Goal: Task Accomplishment & Management: Manage account settings

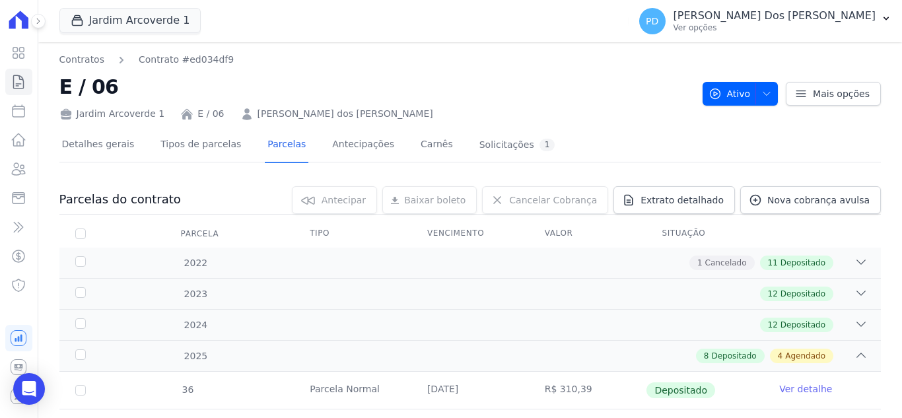
click at [20, 82] on icon at bounding box center [19, 82] width 16 height 16
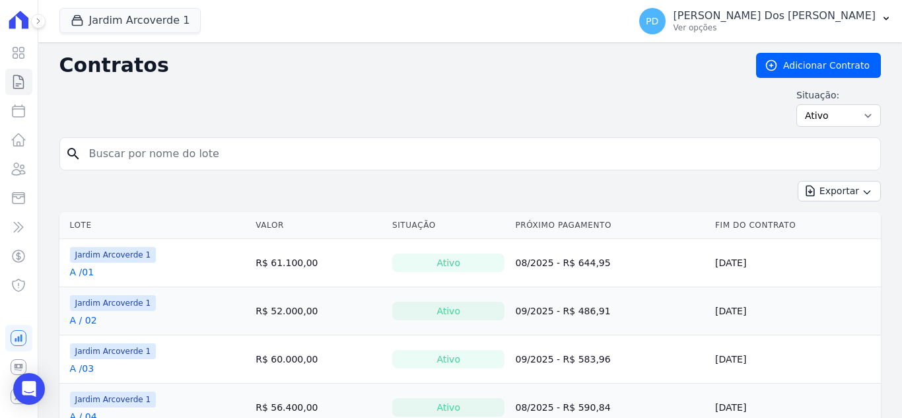
click at [143, 145] on input "search" at bounding box center [478, 154] width 794 height 26
type input "h / 20"
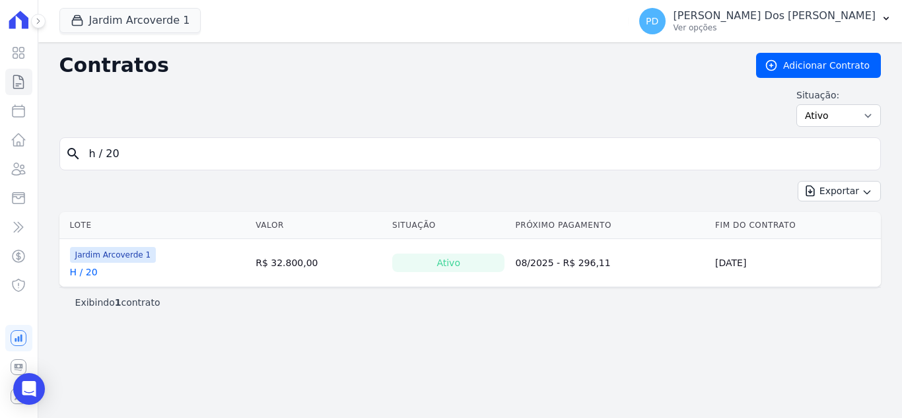
click at [86, 274] on link "H / 20" at bounding box center [84, 271] width 28 height 13
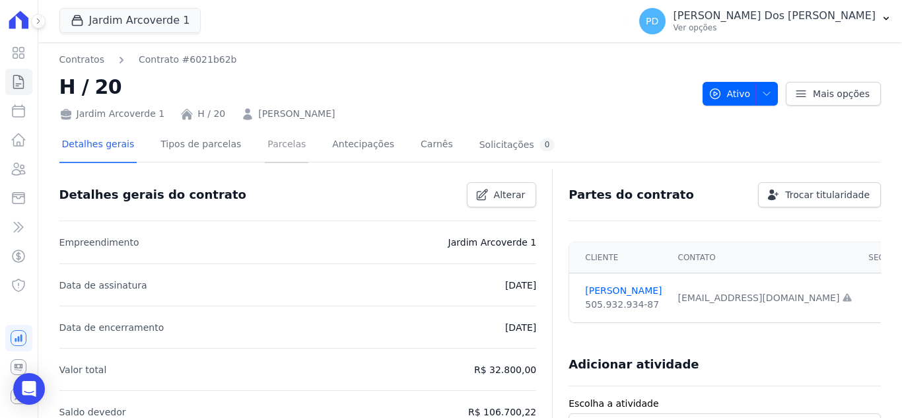
click at [271, 148] on link "Parcelas" at bounding box center [287, 145] width 44 height 35
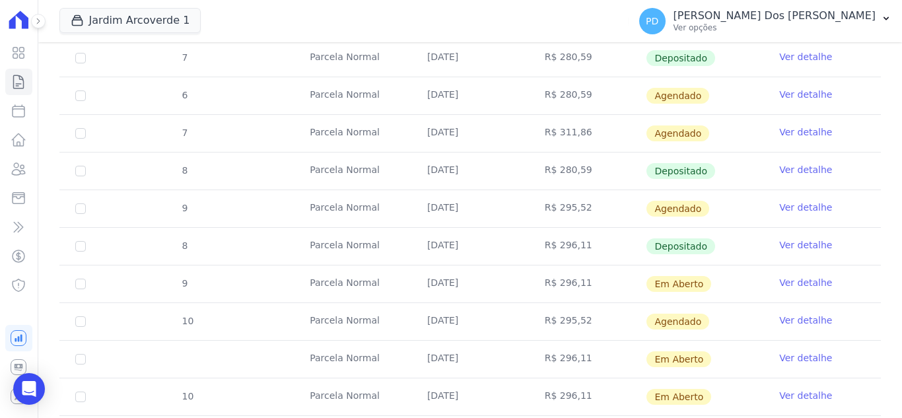
scroll to position [594, 0]
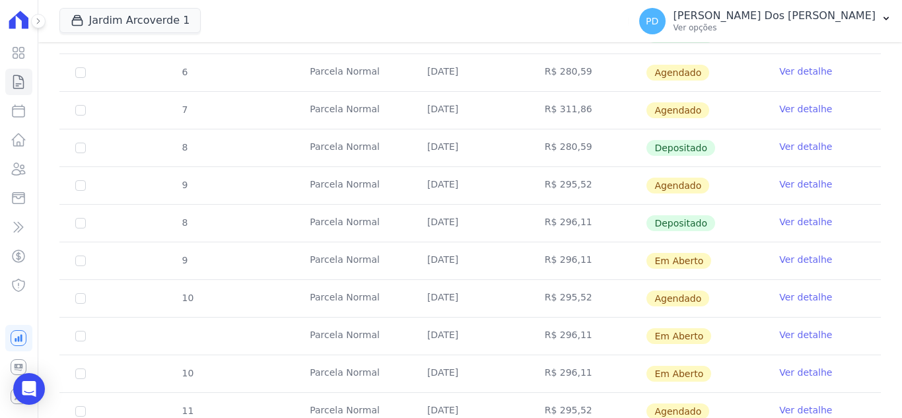
click at [786, 219] on link "Ver detalhe" at bounding box center [805, 221] width 53 height 13
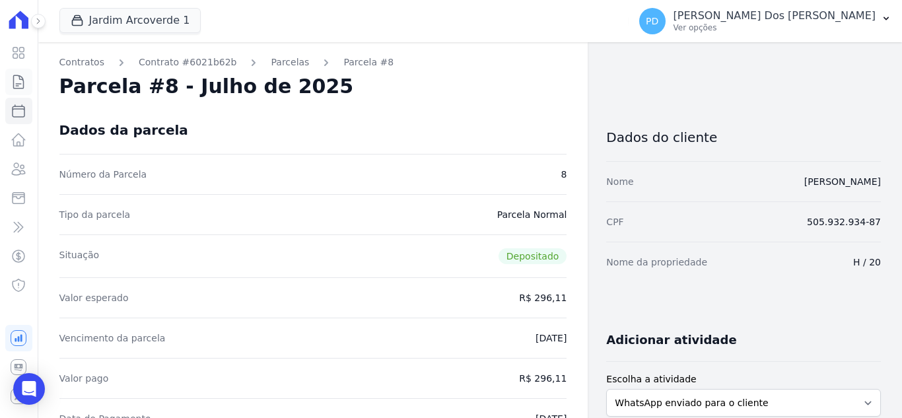
click at [17, 83] on icon at bounding box center [19, 82] width 16 height 16
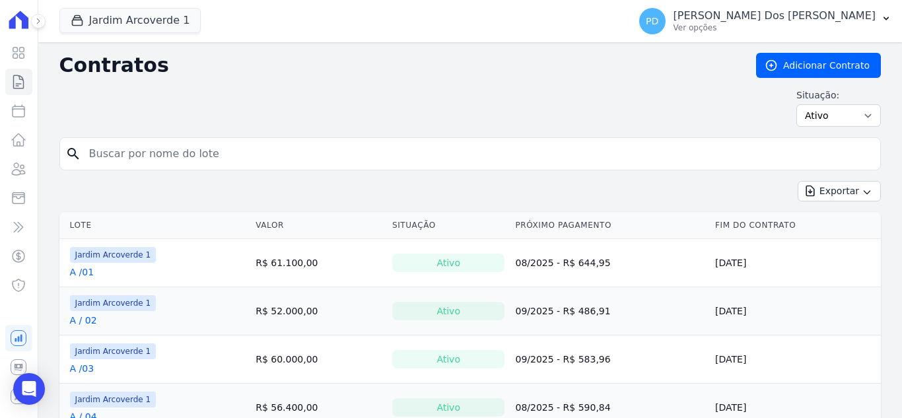
click at [263, 155] on input "search" at bounding box center [478, 154] width 794 height 26
type input "h / 20"
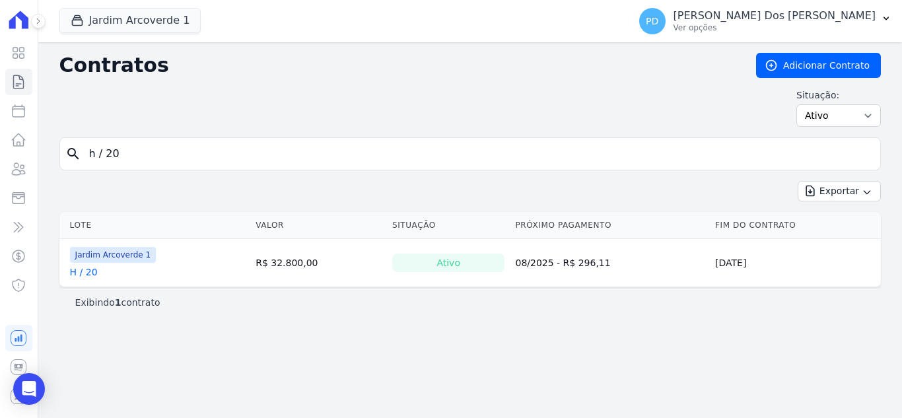
click at [81, 274] on link "H / 20" at bounding box center [84, 271] width 28 height 13
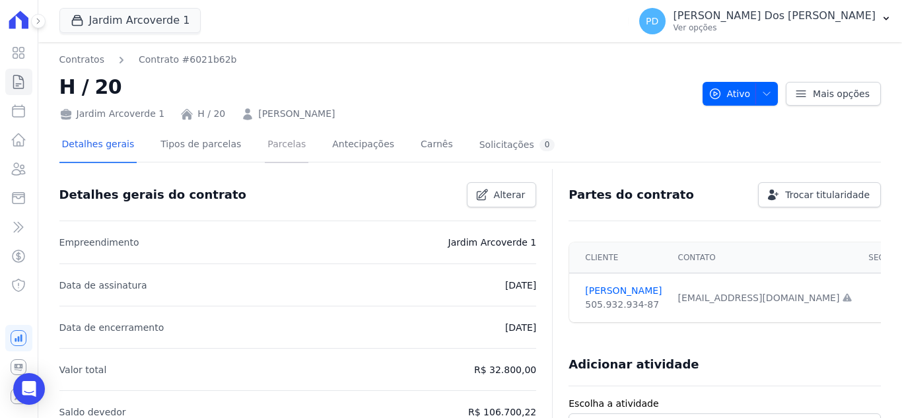
click at [265, 144] on link "Parcelas" at bounding box center [287, 145] width 44 height 35
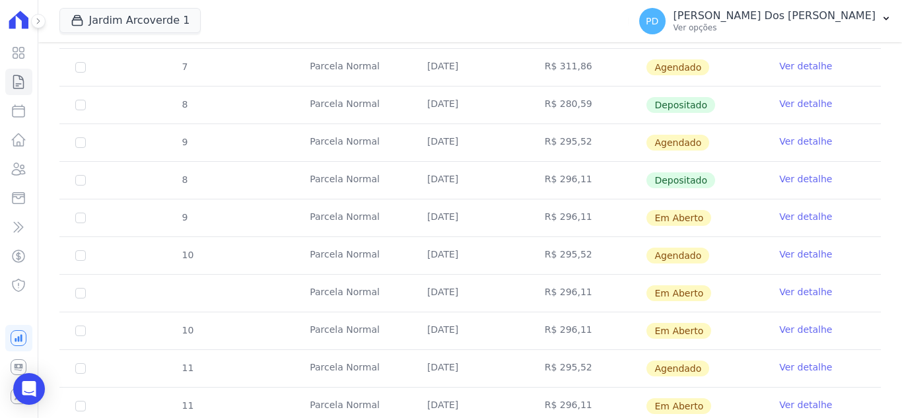
scroll to position [660, 0]
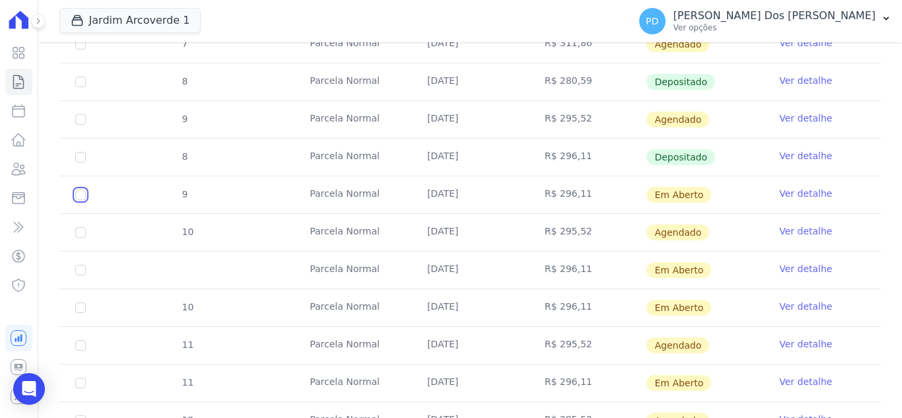
click at [79, 197] on input "checkbox" at bounding box center [80, 195] width 11 height 11
checkbox input "true"
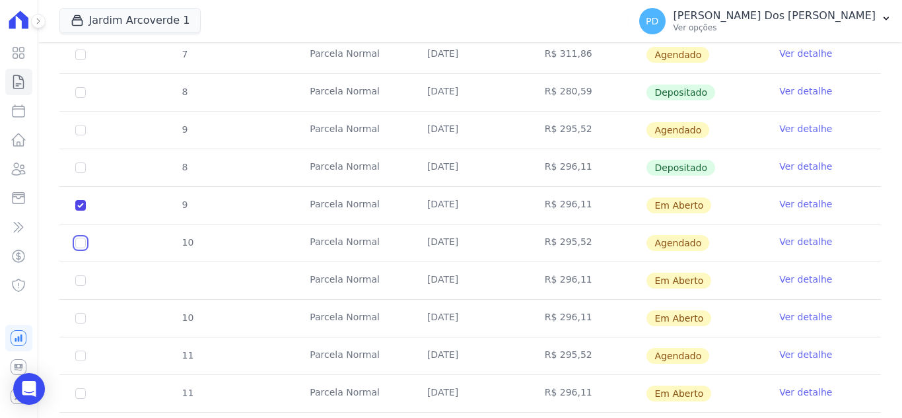
drag, startPoint x: 79, startPoint y: 230, endPoint x: 76, endPoint y: 260, distance: 29.9
checkbox input "true"
click at [80, 211] on input "checkbox" at bounding box center [80, 205] width 11 height 11
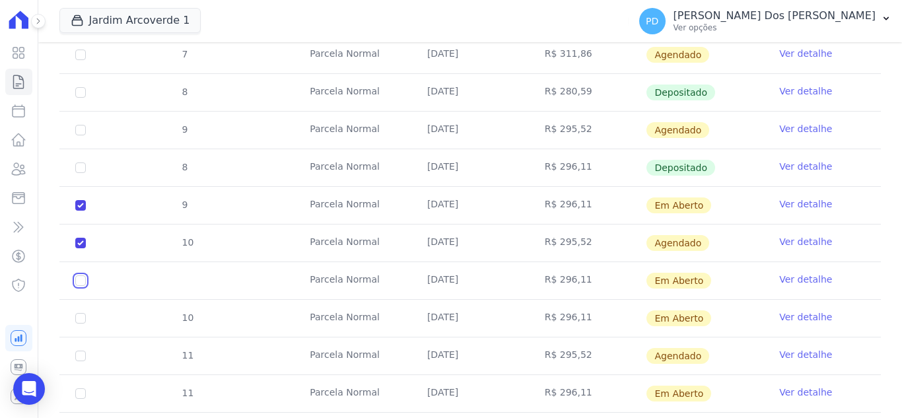
checkbox input "true"
click at [77, 211] on input "checkbox" at bounding box center [80, 205] width 11 height 11
checkbox input "true"
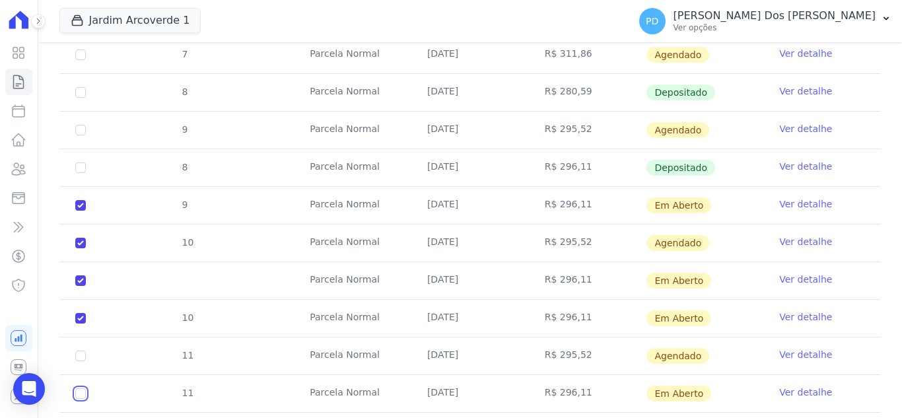
click at [81, 211] on input "checkbox" at bounding box center [80, 205] width 11 height 11
checkbox input "true"
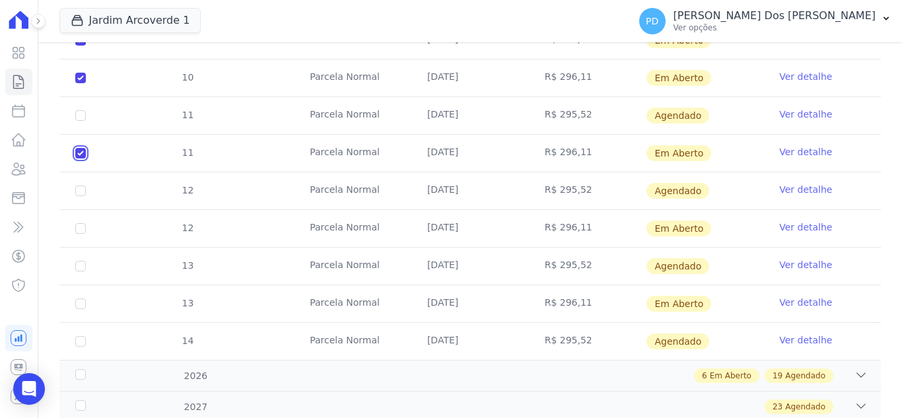
scroll to position [925, 0]
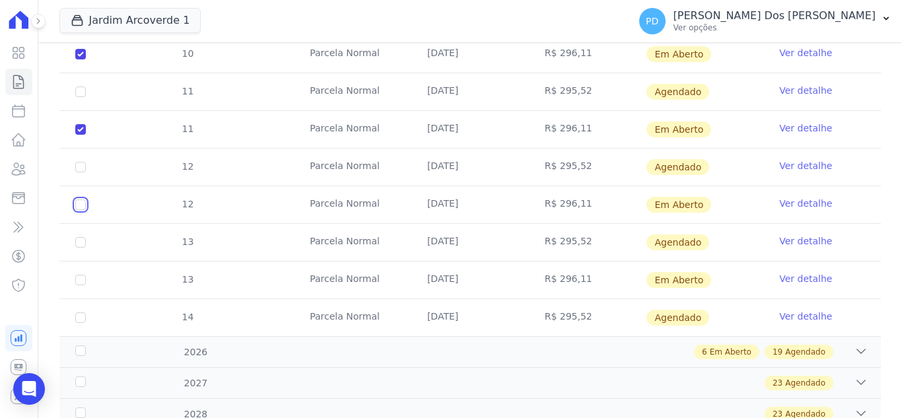
checkbox input "true"
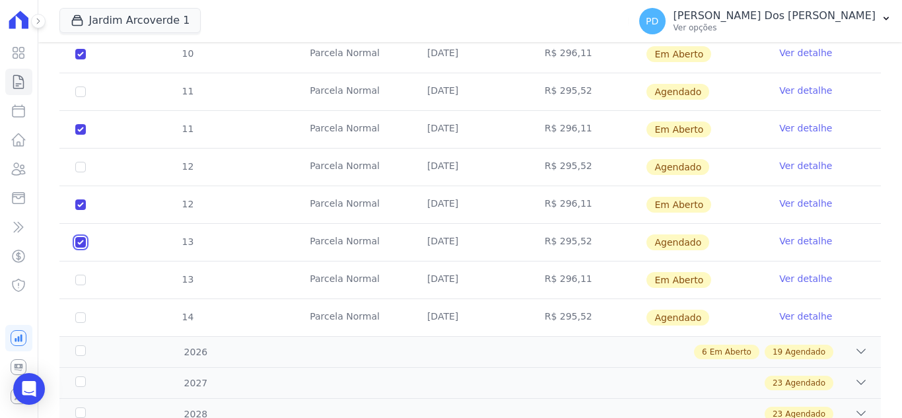
checkbox input "true"
checkbox input "false"
checkbox input "true"
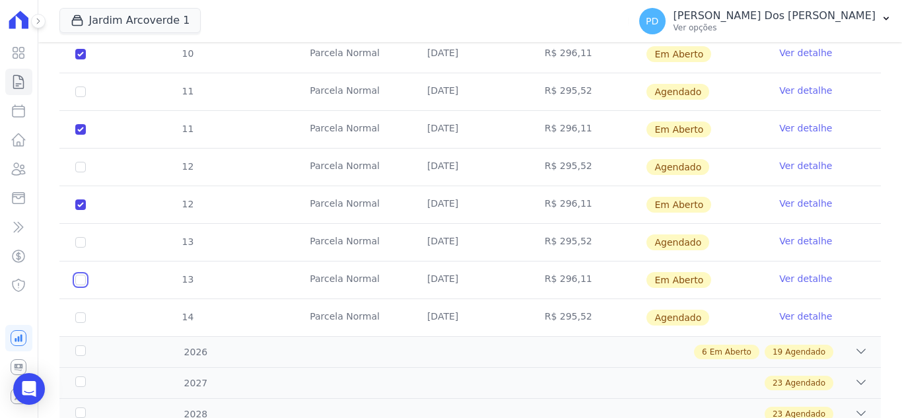
checkbox input "true"
click at [74, 345] on div "2026" at bounding box center [109, 352] width 73 height 14
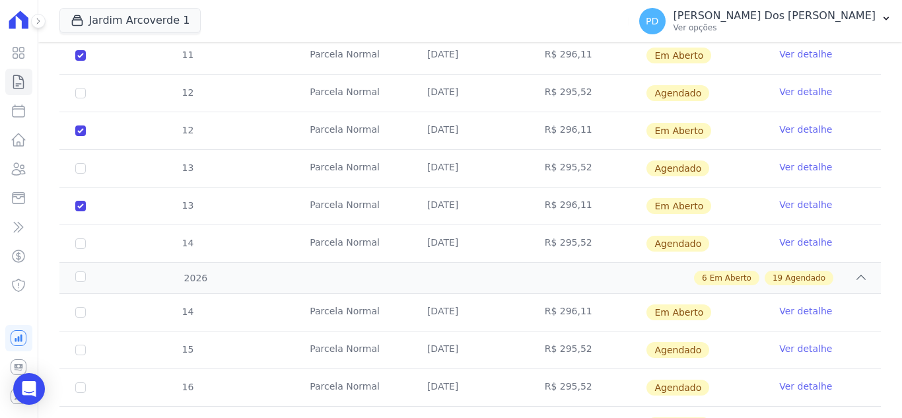
scroll to position [1057, 0]
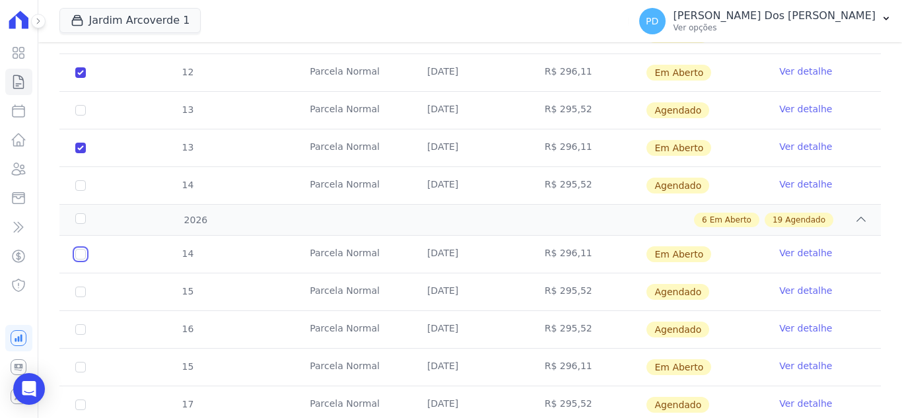
click at [79, 249] on input "checkbox" at bounding box center [80, 254] width 11 height 11
checkbox input "true"
click at [81, 260] on input "checkbox" at bounding box center [80, 254] width 11 height 11
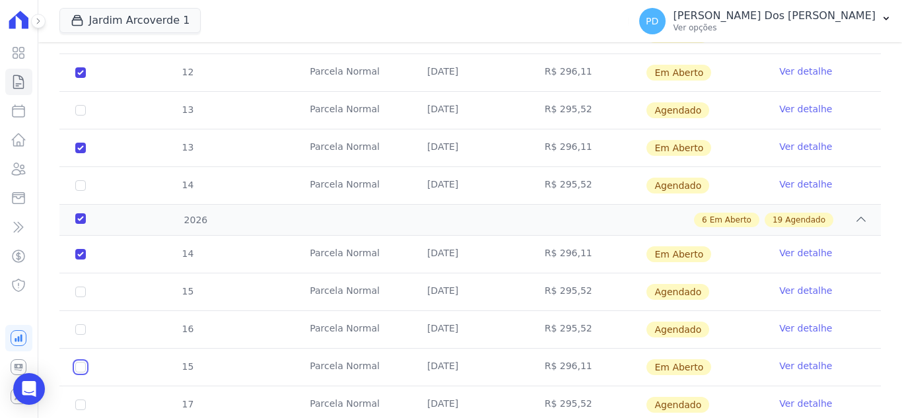
checkbox input "true"
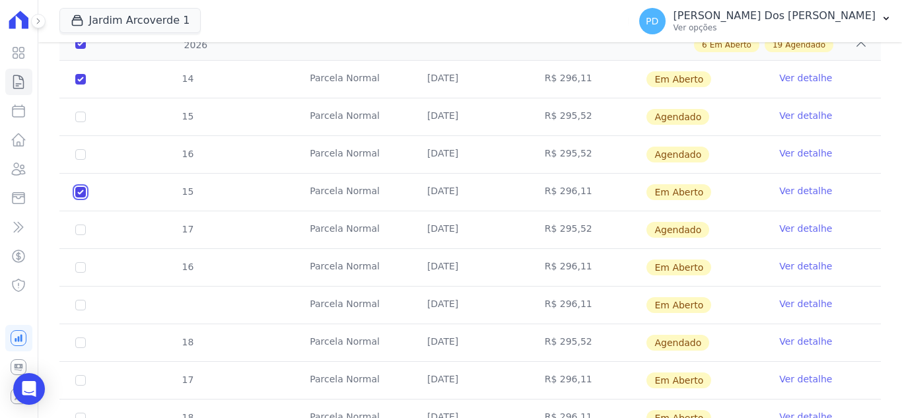
scroll to position [1255, 0]
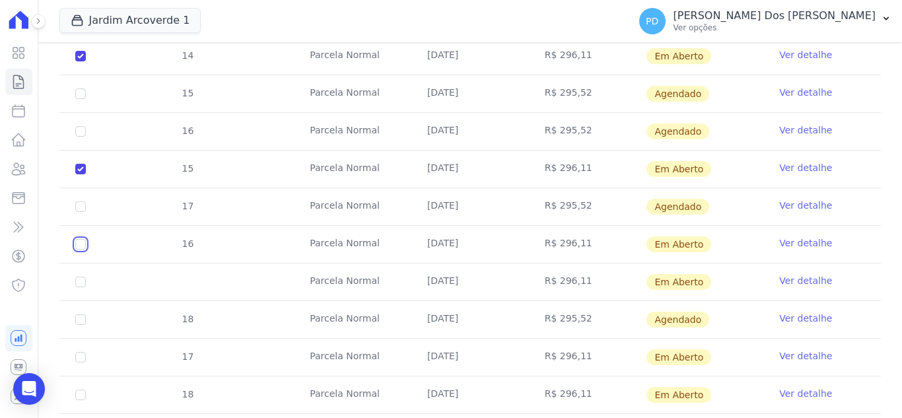
click at [80, 61] on input "checkbox" at bounding box center [80, 56] width 11 height 11
checkbox input "true"
click at [82, 61] on input "checkbox" at bounding box center [80, 56] width 11 height 11
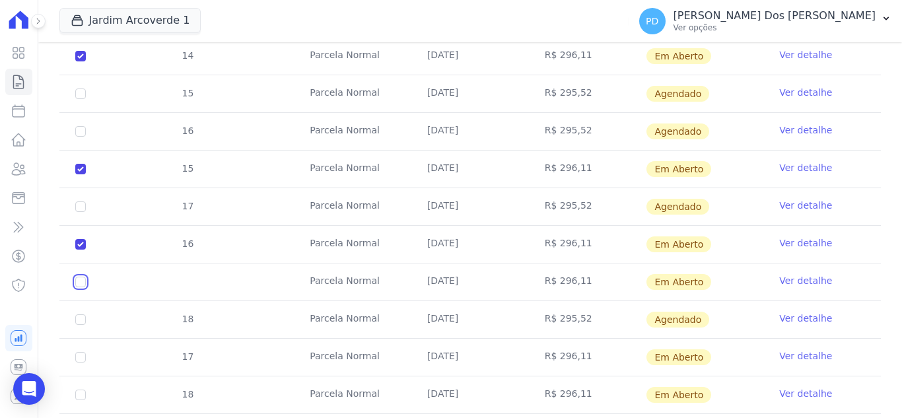
checkbox input "true"
click at [79, 61] on input "checkbox" at bounding box center [80, 56] width 11 height 11
checkbox input "true"
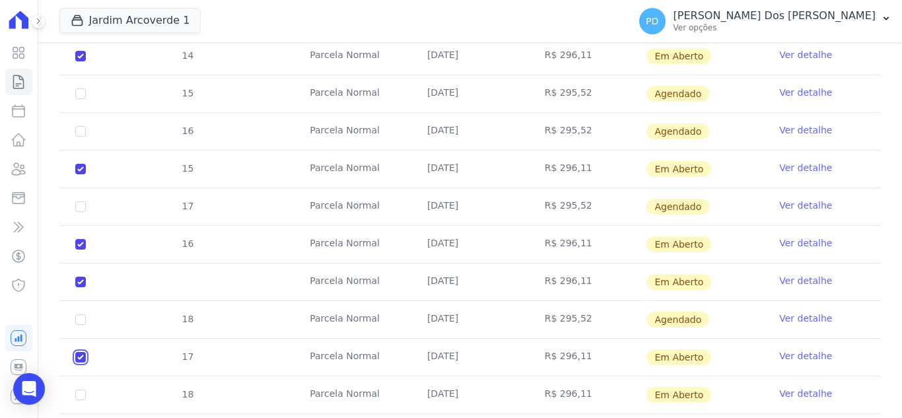
checkbox input "true"
drag, startPoint x: 81, startPoint y: 384, endPoint x: 116, endPoint y: 378, distance: 35.6
click at [82, 61] on input "checkbox" at bounding box center [80, 56] width 11 height 11
checkbox input "true"
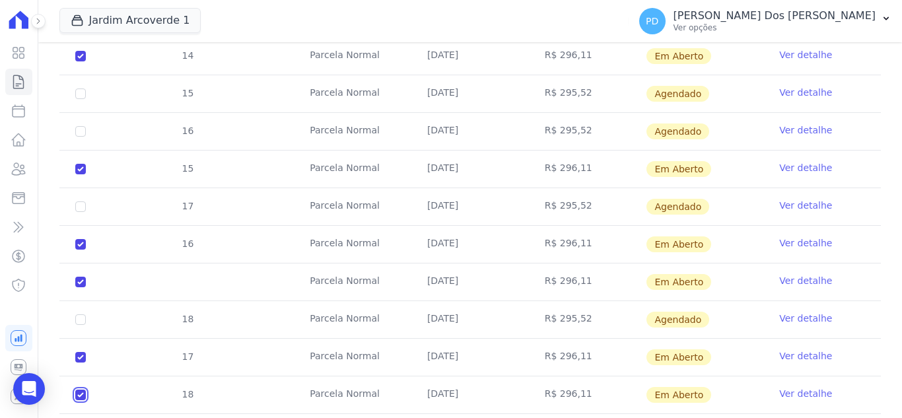
checkbox input "true"
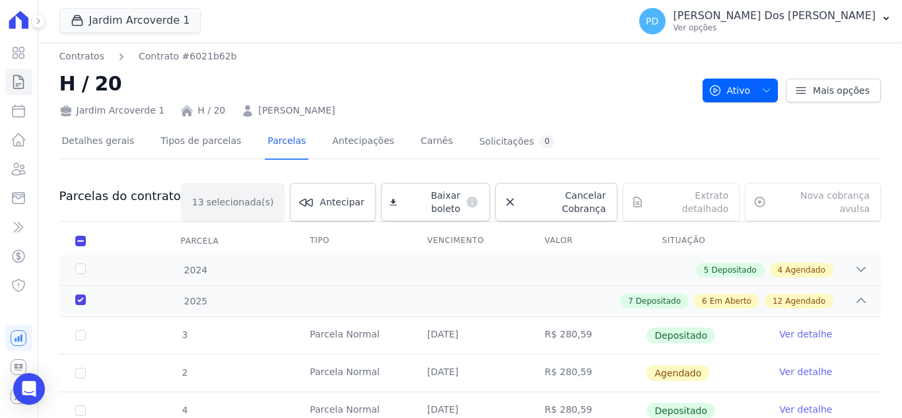
scroll to position [0, 0]
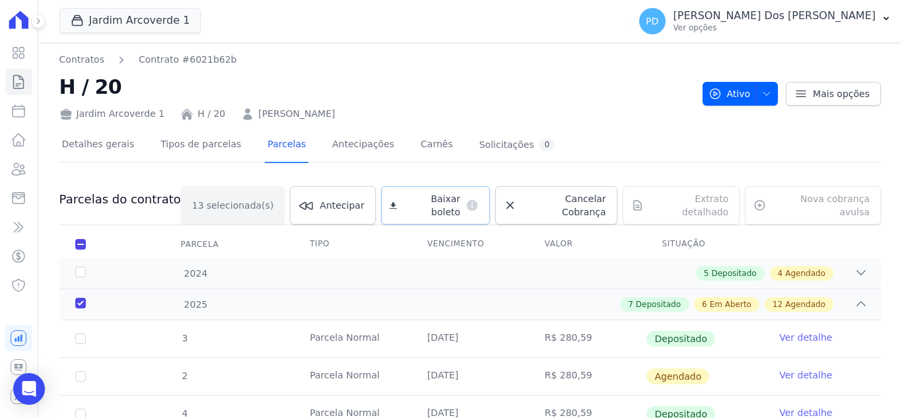
click at [429, 197] on span "Baixar boleto" at bounding box center [431, 205] width 58 height 26
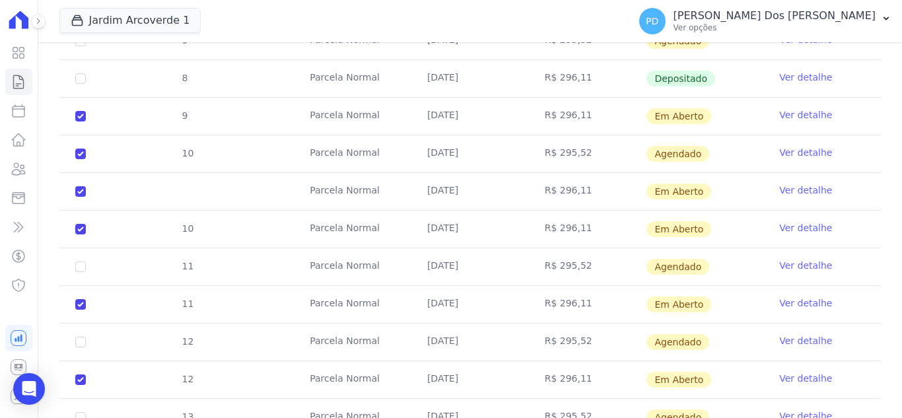
scroll to position [726, 0]
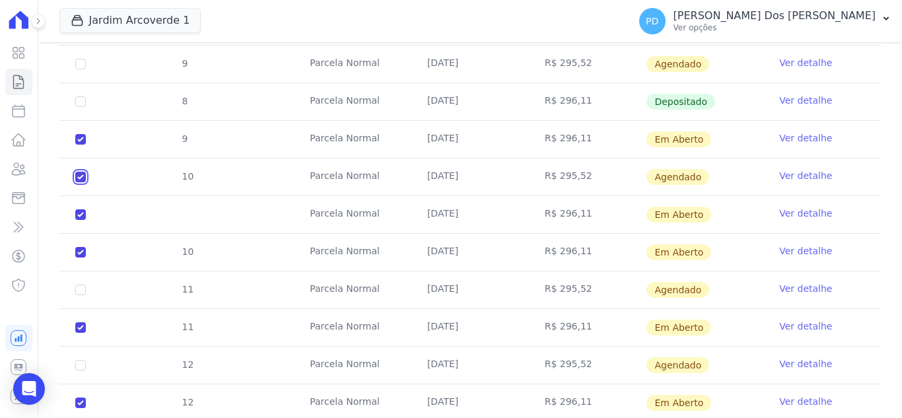
checkbox input "false"
checkbox input "true"
click at [82, 134] on input "checkbox" at bounding box center [80, 139] width 11 height 11
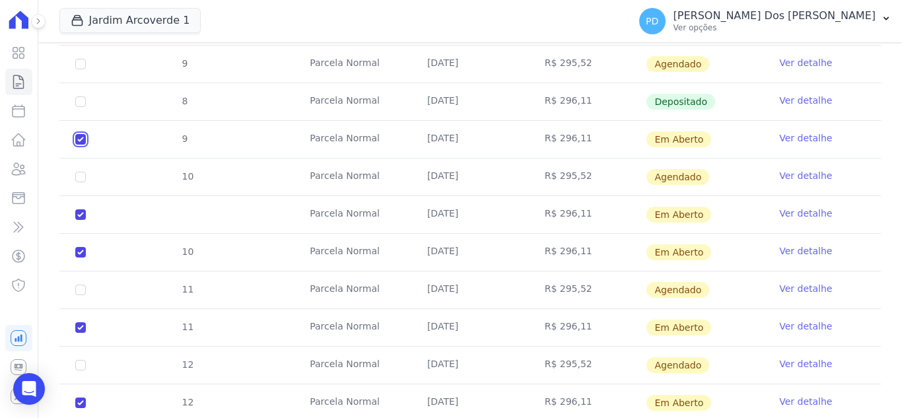
checkbox input "false"
checkbox input "true"
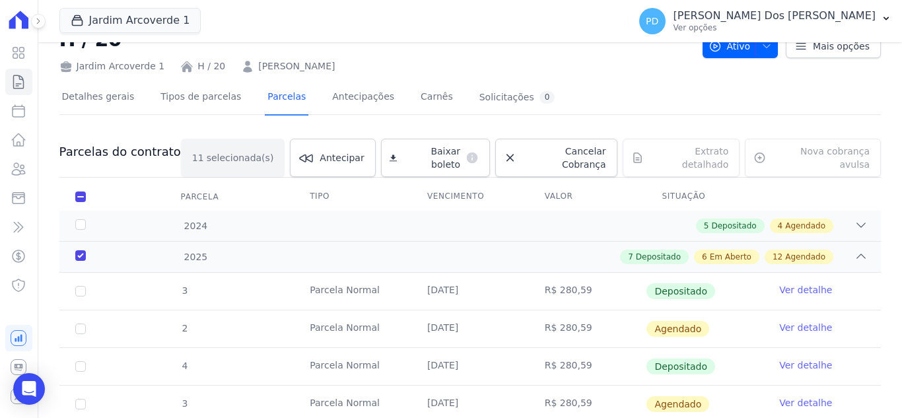
scroll to position [0, 0]
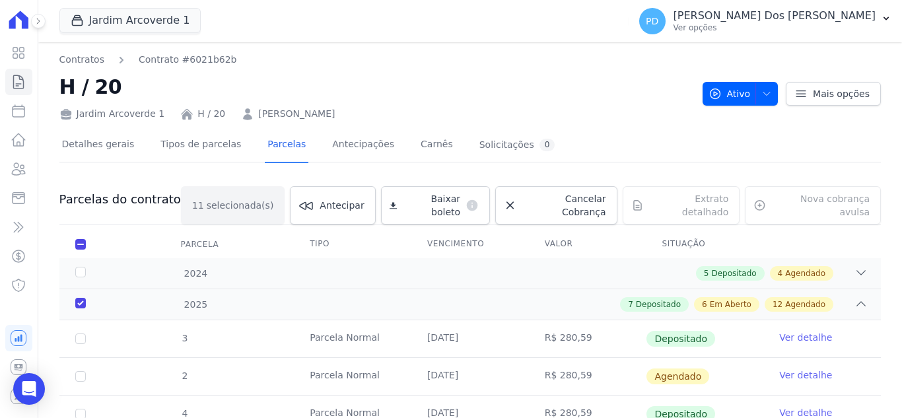
click at [447, 199] on div "Baixar boleto default" at bounding box center [435, 205] width 109 height 38
click at [402, 199] on div "Baixar boleto default" at bounding box center [435, 205] width 109 height 38
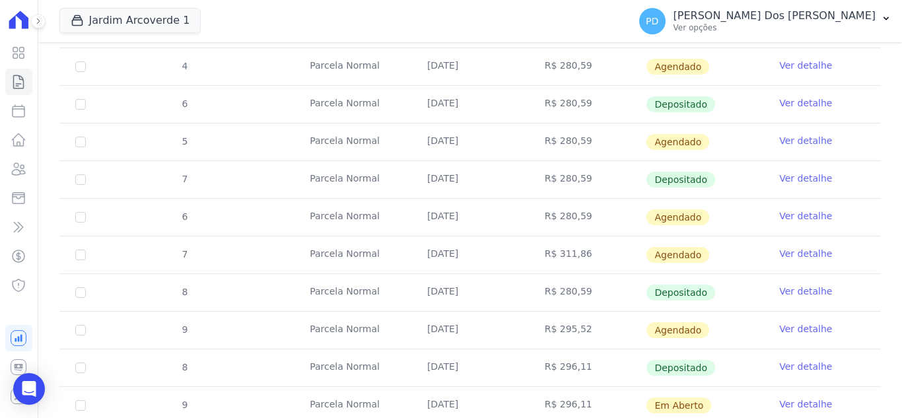
scroll to position [660, 0]
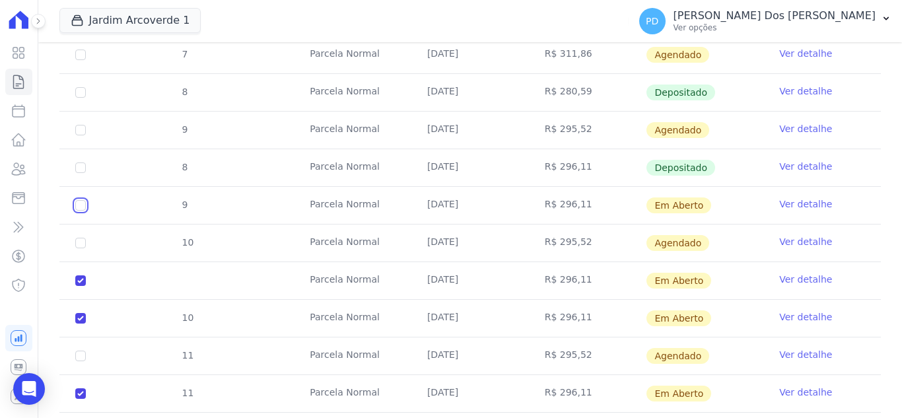
click at [83, 200] on input "checkbox" at bounding box center [80, 205] width 11 height 11
checkbox input "true"
click at [79, 211] on input "checkbox" at bounding box center [80, 205] width 11 height 11
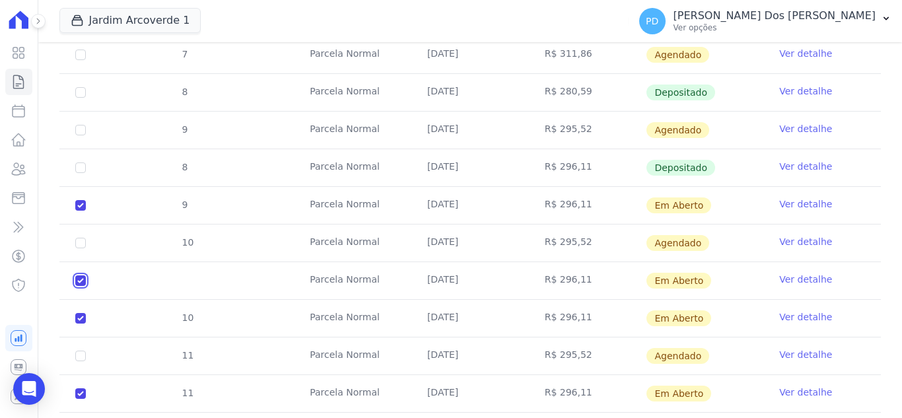
checkbox input "false"
checkbox input "true"
click at [75, 231] on td "10" at bounding box center [80, 243] width 42 height 37
drag, startPoint x: 80, startPoint y: 267, endPoint x: 80, endPoint y: 240, distance: 27.7
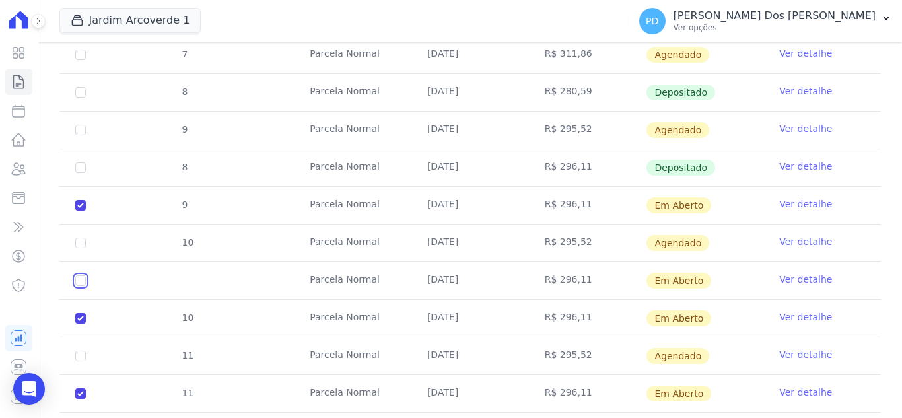
click at [80, 211] on input "checkbox" at bounding box center [80, 205] width 11 height 11
checkbox input "true"
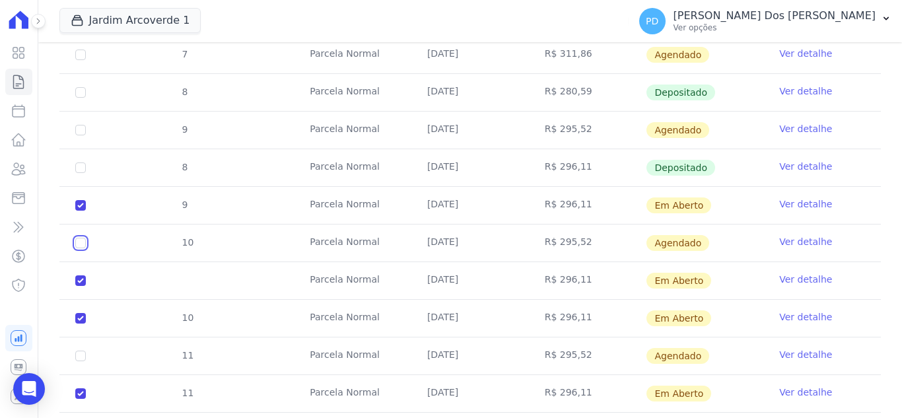
checkbox input "true"
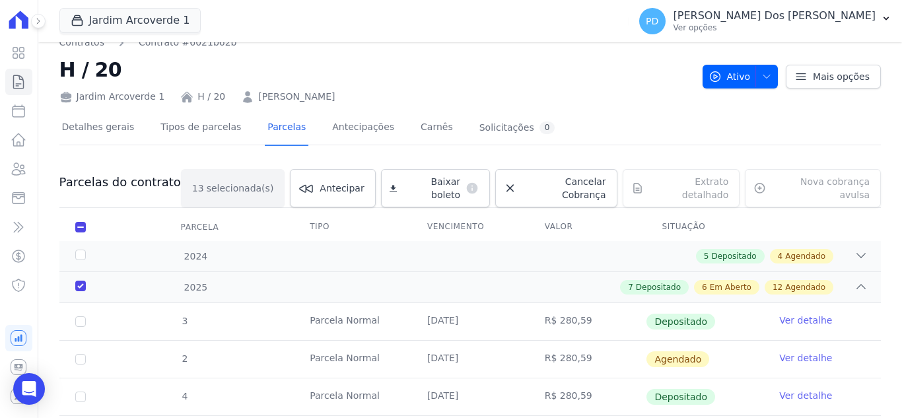
scroll to position [0, 0]
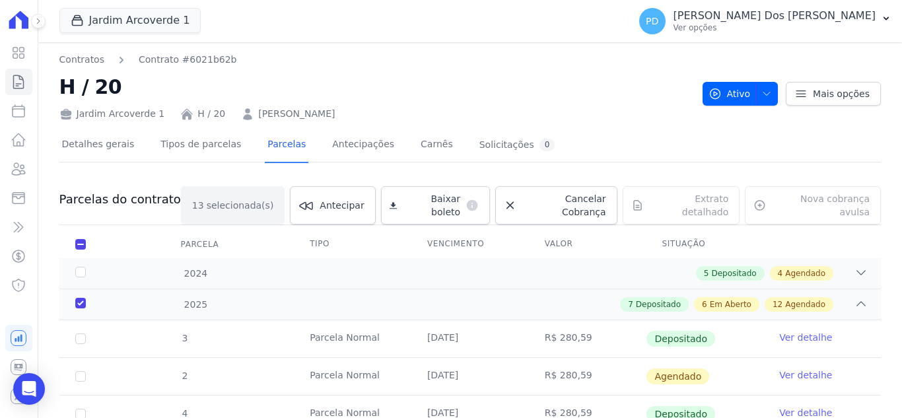
click at [79, 230] on th "Parcela" at bounding box center [80, 244] width 42 height 28
click at [81, 239] on input "checkbox" at bounding box center [80, 244] width 11 height 11
checkbox input "false"
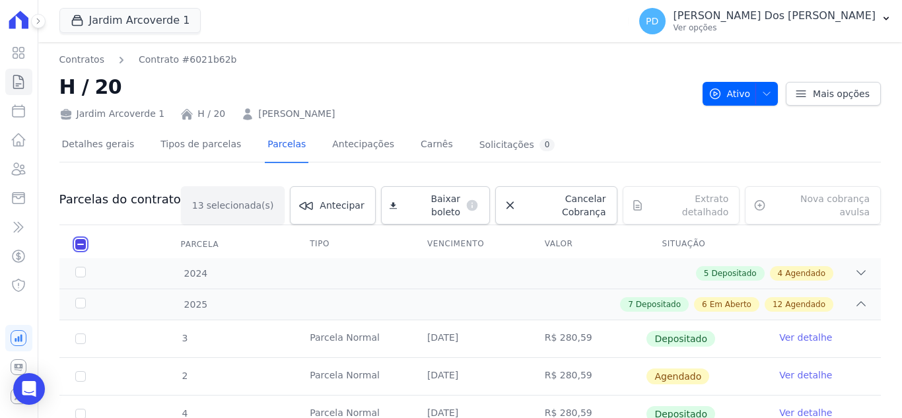
checkbox input "false"
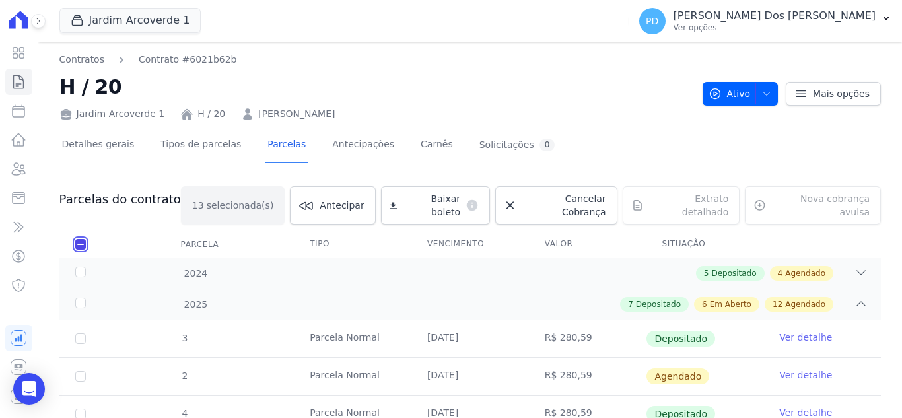
checkbox input "false"
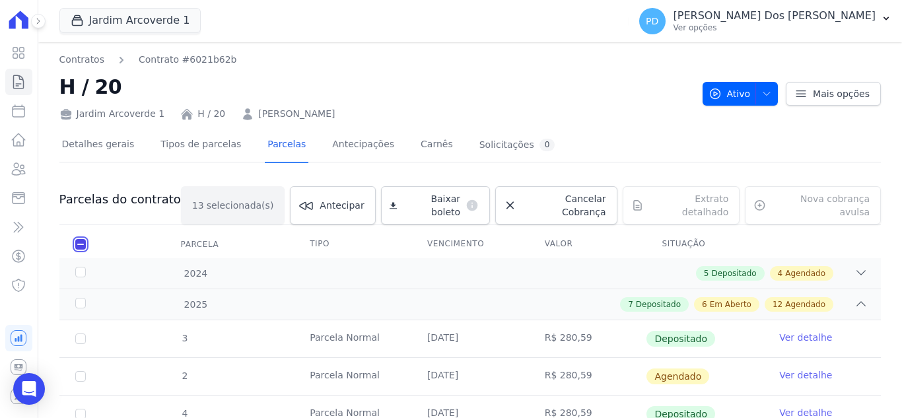
checkbox input "false"
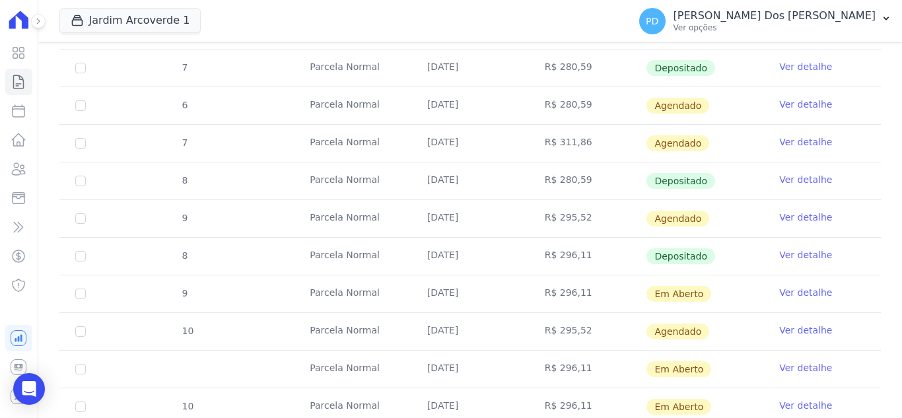
scroll to position [594, 0]
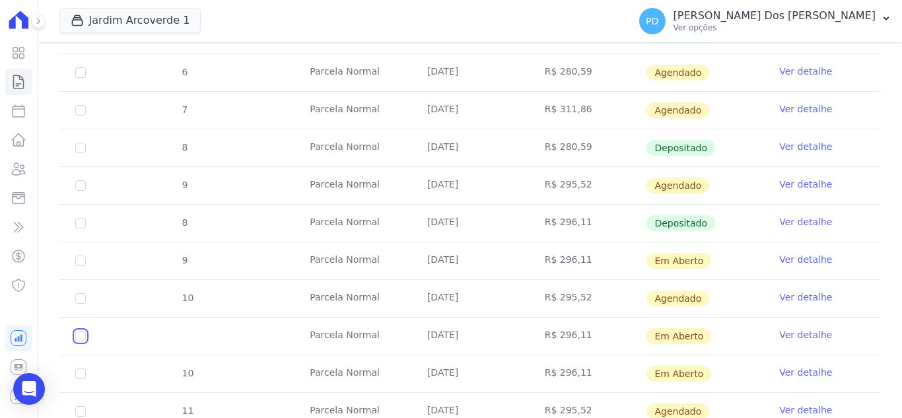
click at [81, 266] on input "checkbox" at bounding box center [80, 261] width 11 height 11
checkbox input "true"
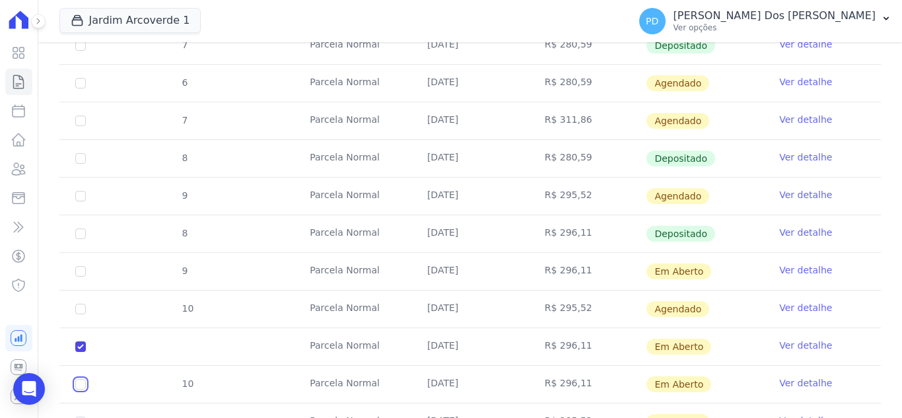
drag, startPoint x: 78, startPoint y: 373, endPoint x: 88, endPoint y: 370, distance: 10.9
click at [81, 277] on input "checkbox" at bounding box center [80, 271] width 11 height 11
checkbox input "true"
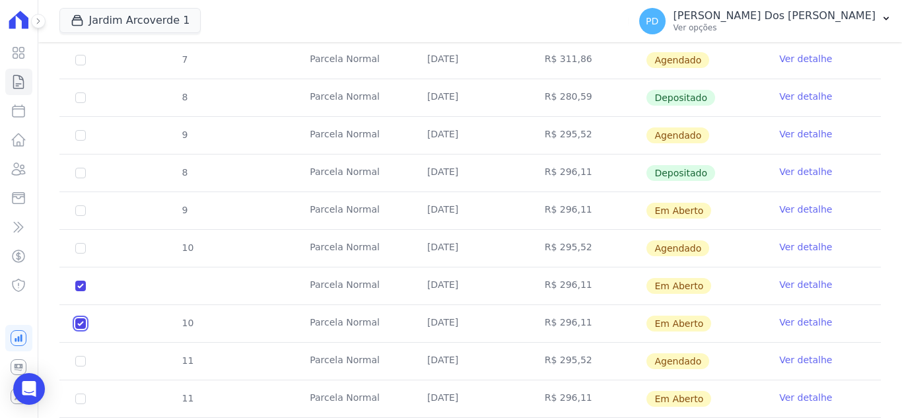
scroll to position [858, 0]
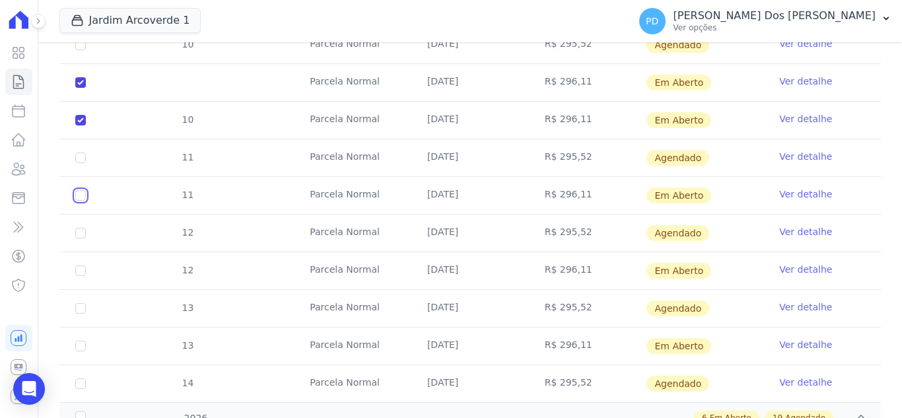
click at [81, 13] on input "checkbox" at bounding box center [80, 7] width 11 height 11
checkbox input "true"
drag, startPoint x: 79, startPoint y: 262, endPoint x: 182, endPoint y: 262, distance: 103.0
click at [81, 13] on input "checkbox" at bounding box center [80, 7] width 11 height 11
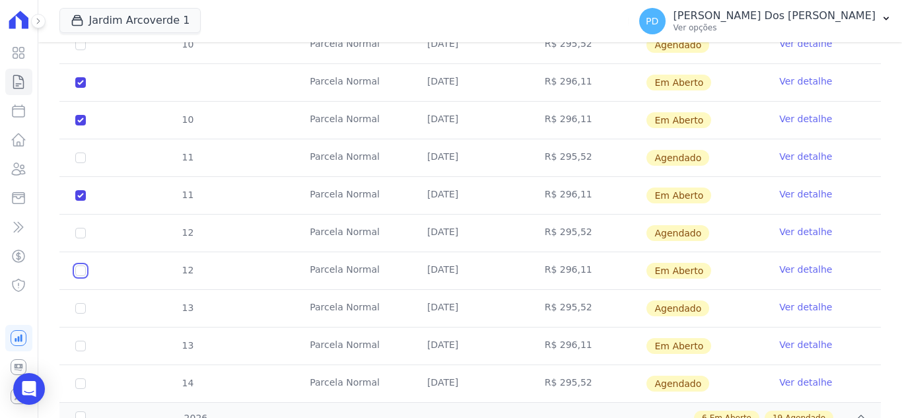
checkbox input "true"
click at [81, 13] on input "checkbox" at bounding box center [80, 7] width 11 height 11
checkbox input "true"
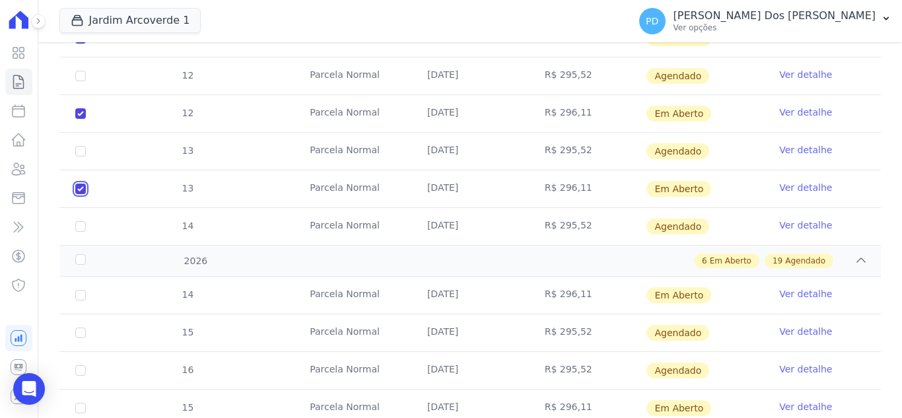
scroll to position [1057, 0]
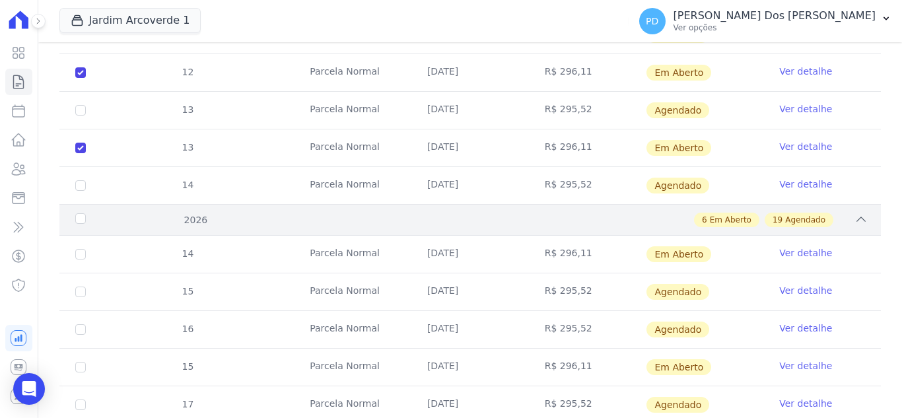
drag, startPoint x: 81, startPoint y: 207, endPoint x: 120, endPoint y: 210, distance: 39.1
click at [81, 213] on div "2026" at bounding box center [109, 220] width 73 height 14
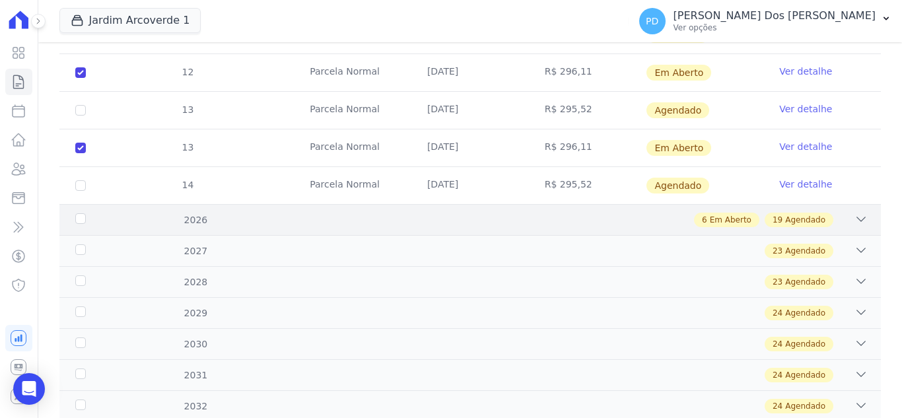
click at [75, 213] on div "2026" at bounding box center [109, 220] width 73 height 14
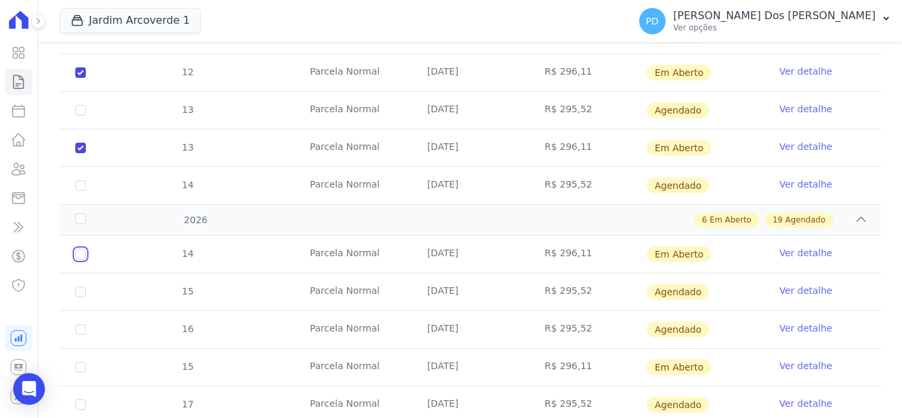
click at [75, 249] on input "checkbox" at bounding box center [80, 254] width 11 height 11
checkbox input "true"
click at [85, 260] on input "checkbox" at bounding box center [80, 254] width 11 height 11
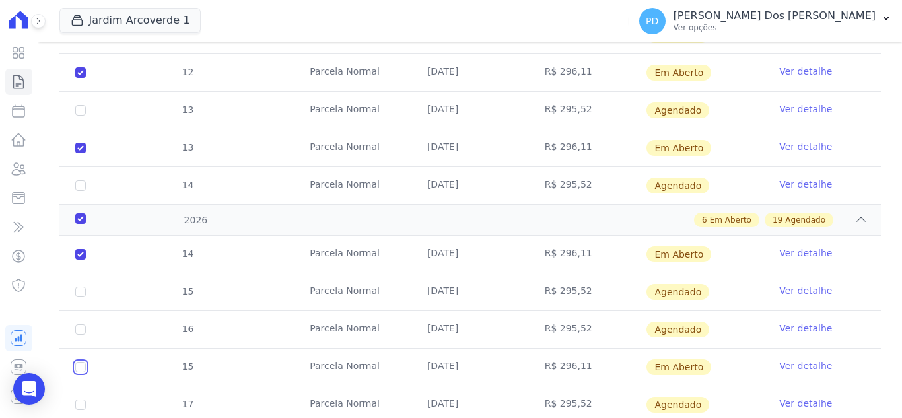
checkbox input "true"
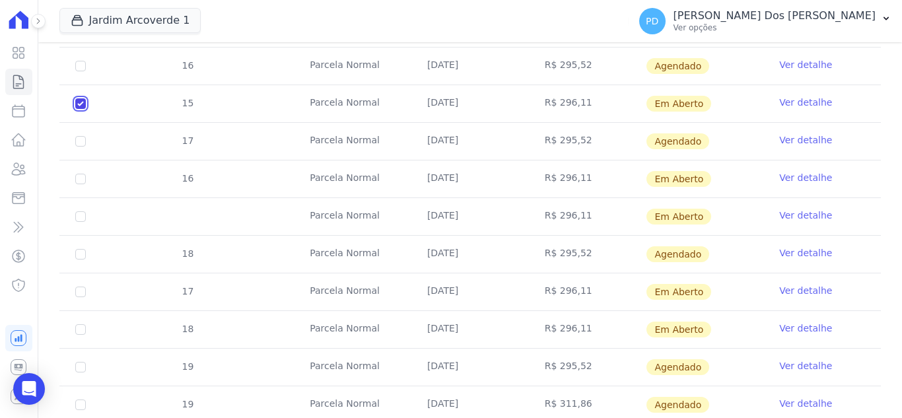
scroll to position [1321, 0]
checkbox input "true"
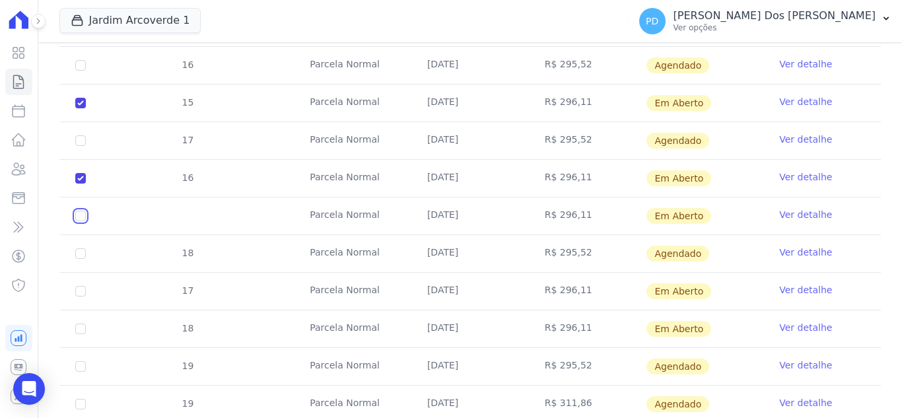
checkbox input "true"
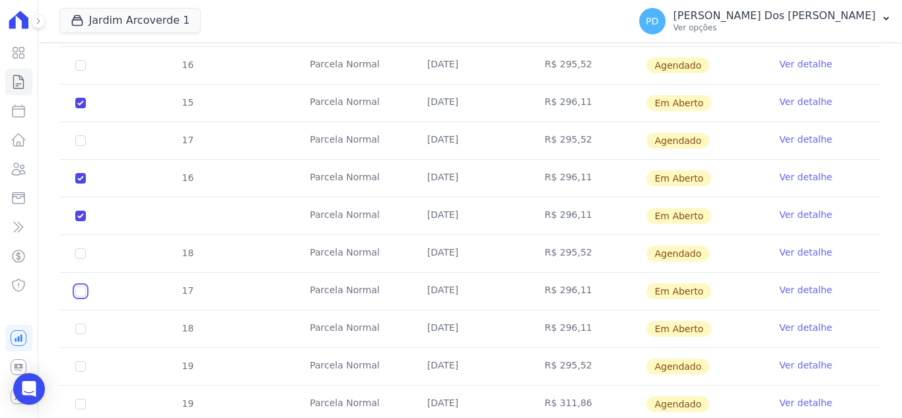
checkbox input "true"
checkbox input "false"
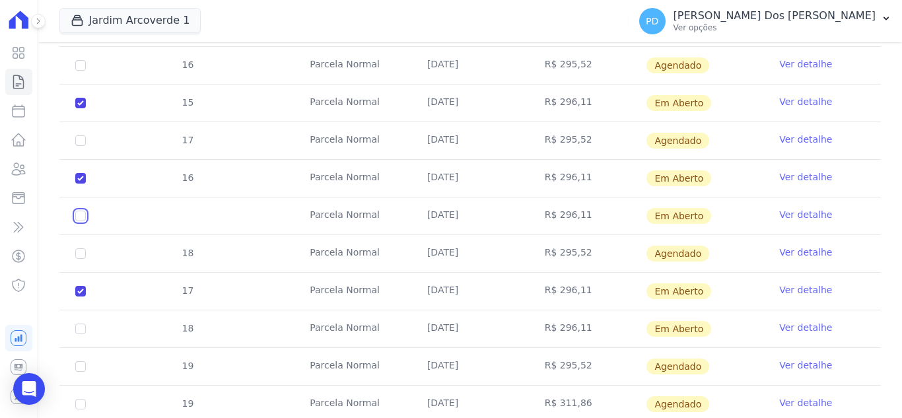
checkbox input "true"
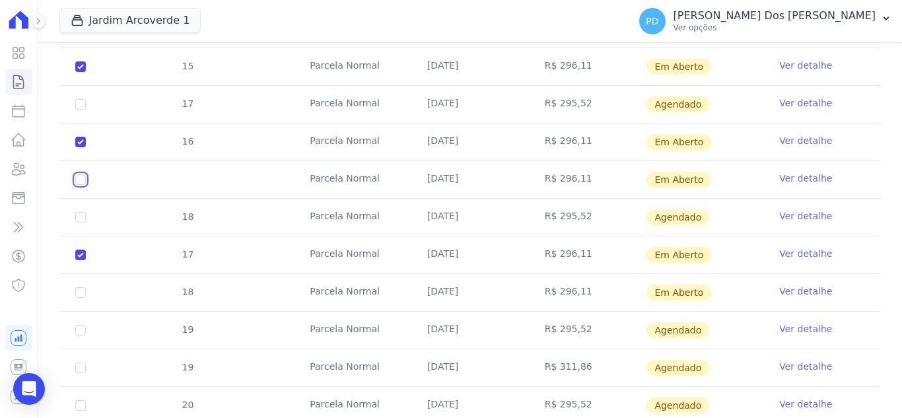
scroll to position [1387, 0]
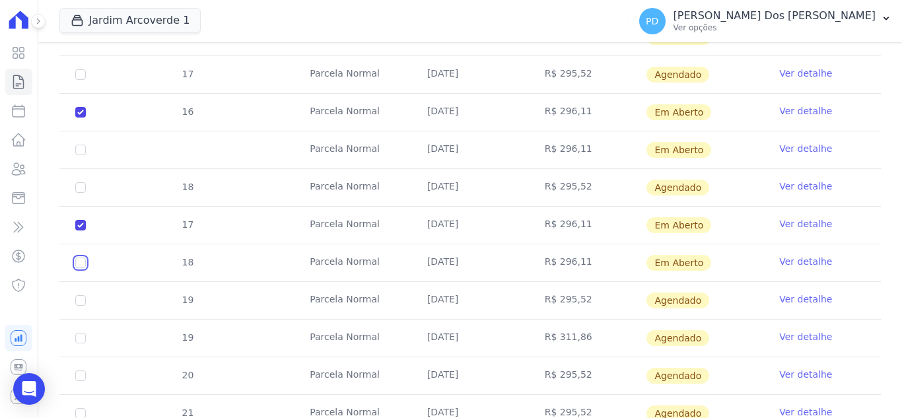
checkbox input "true"
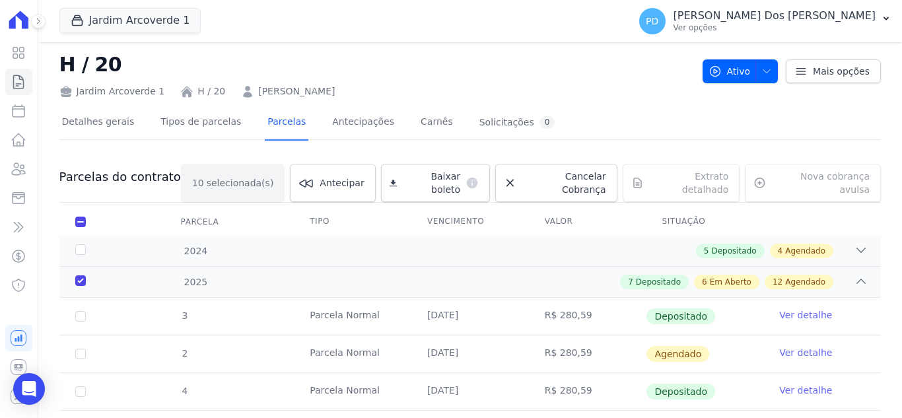
scroll to position [0, 0]
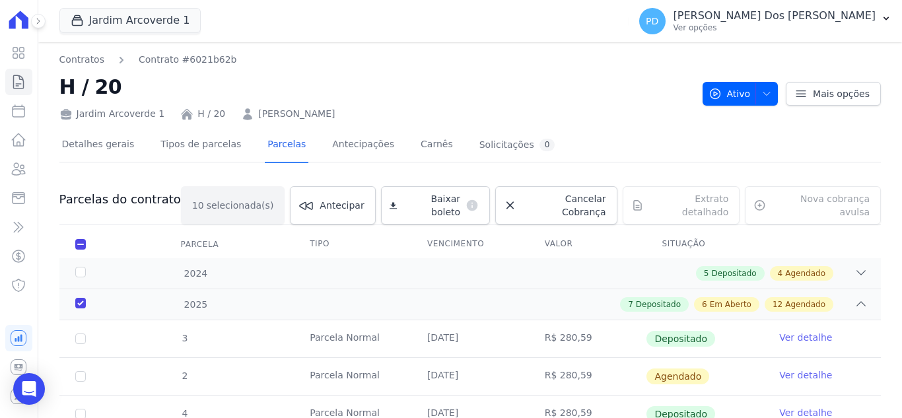
click at [414, 201] on div "Baixar boleto default" at bounding box center [435, 205] width 109 height 38
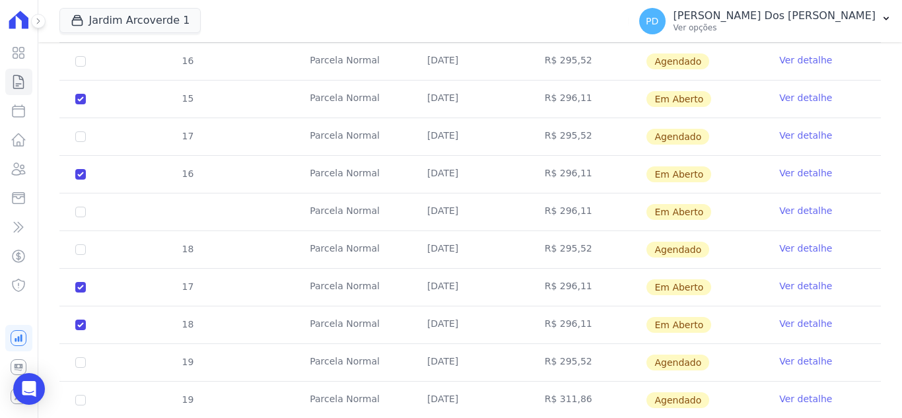
scroll to position [1321, 0]
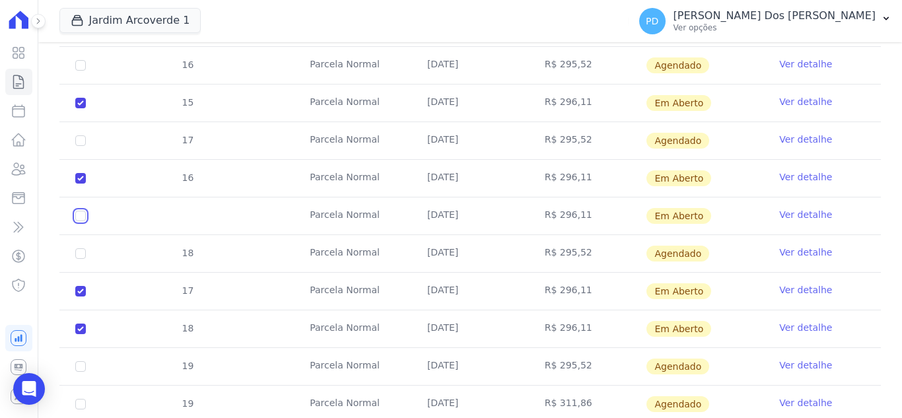
checkbox input "true"
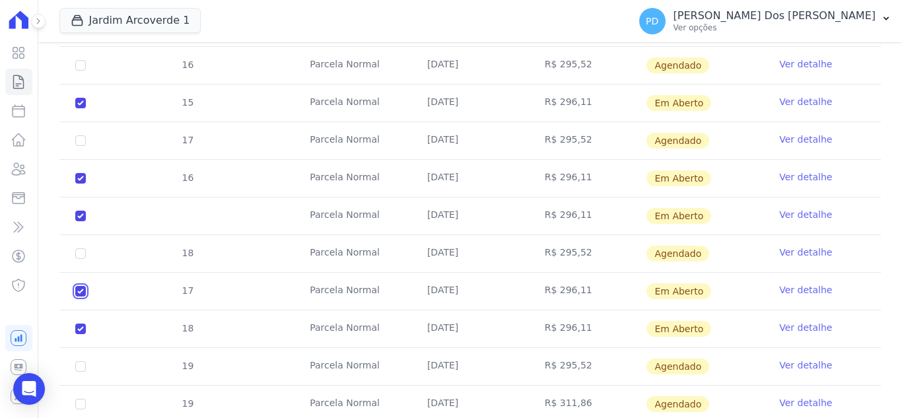
checkbox input "false"
checkbox input "true"
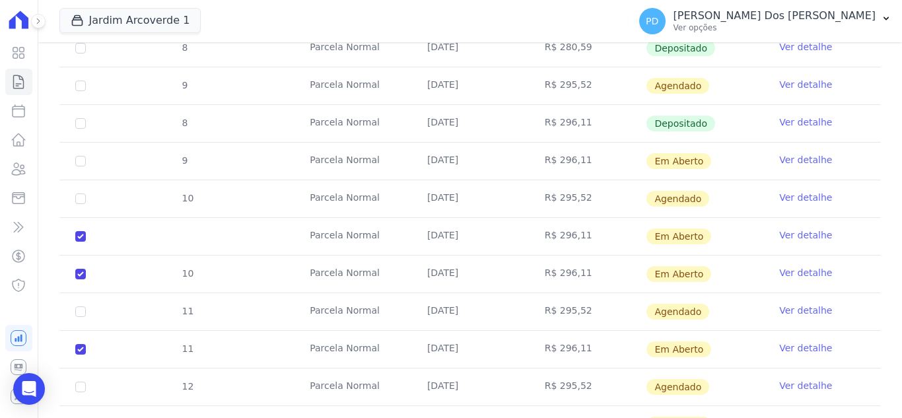
scroll to position [726, 0]
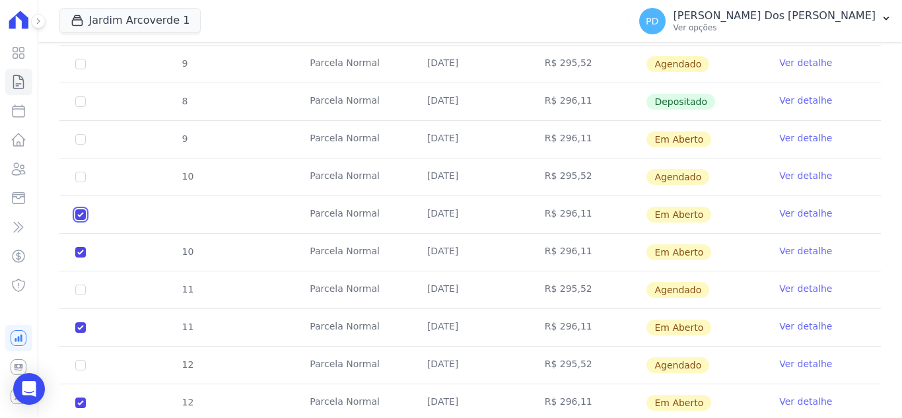
click at [83, 145] on input "checkbox" at bounding box center [80, 139] width 11 height 11
checkbox input "false"
checkbox input "true"
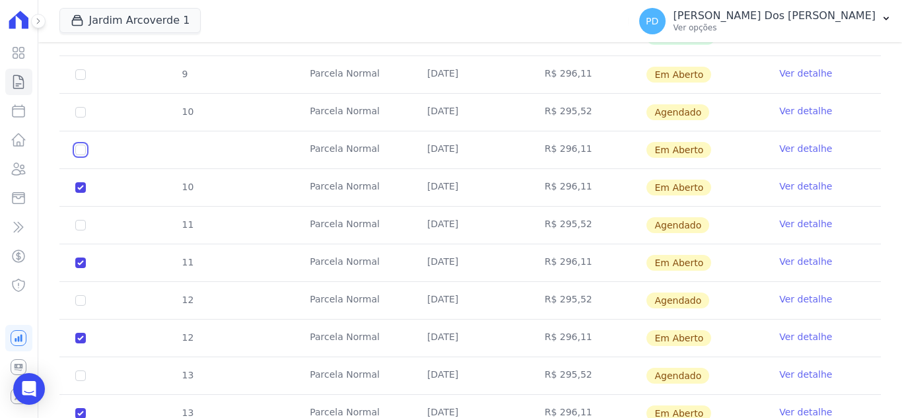
scroll to position [792, 0]
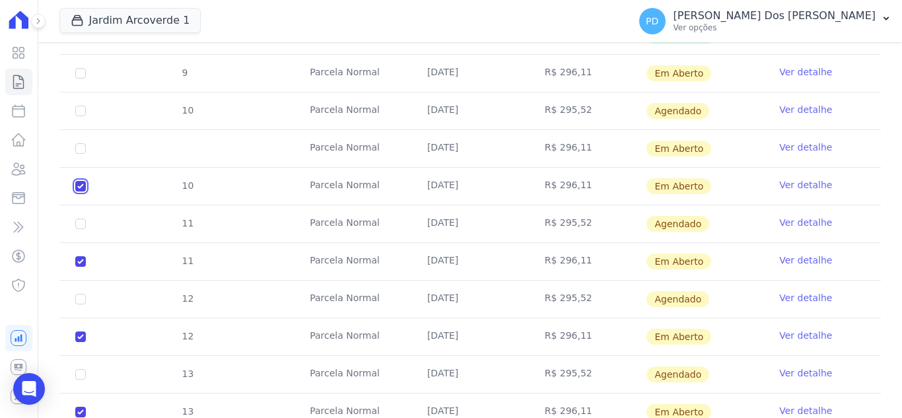
click at [79, 79] on input "checkbox" at bounding box center [80, 73] width 11 height 11
checkbox input "false"
checkbox input "true"
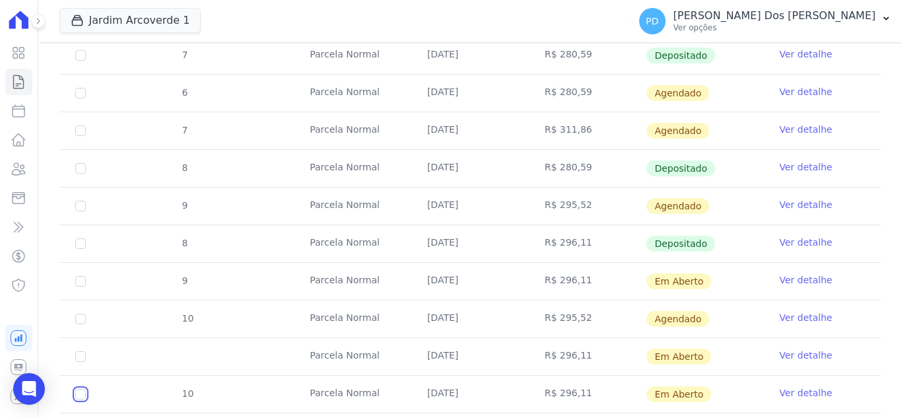
scroll to position [726, 0]
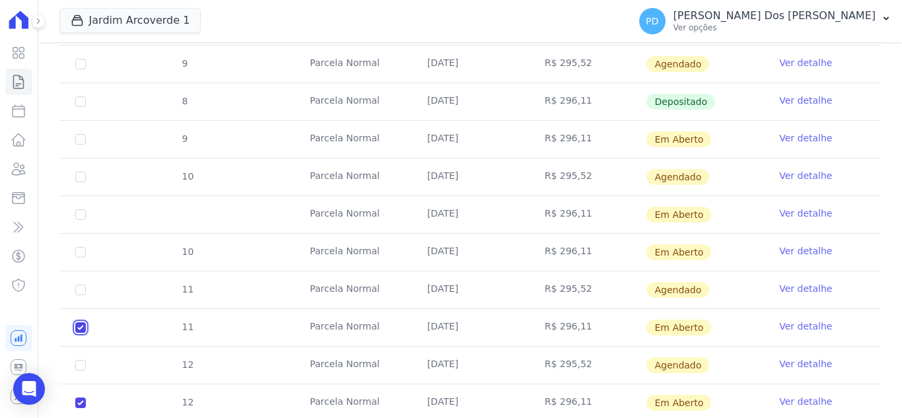
click at [79, 145] on input "checkbox" at bounding box center [80, 139] width 11 height 11
checkbox input "false"
checkbox input "true"
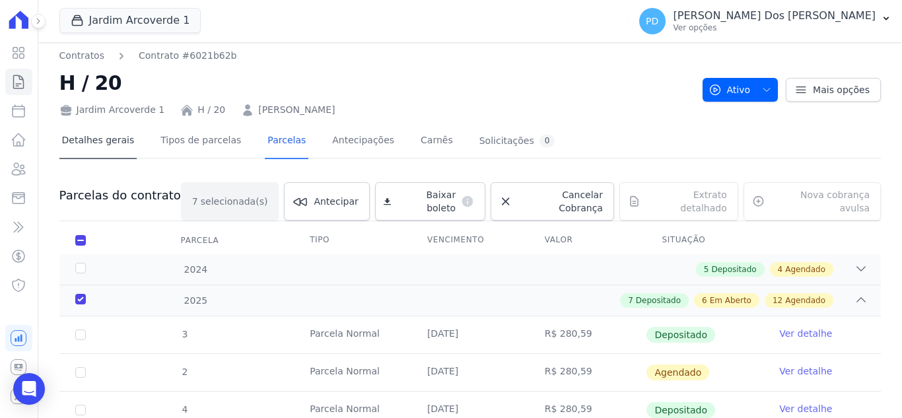
scroll to position [0, 0]
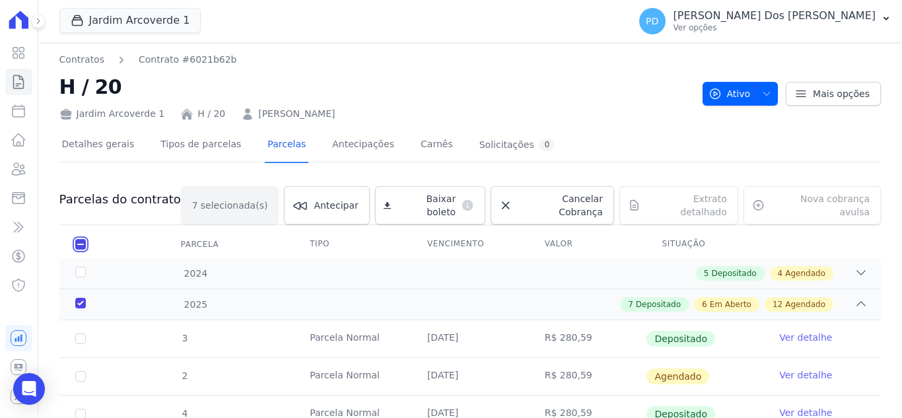
click at [81, 239] on input "checkbox" at bounding box center [80, 244] width 11 height 11
checkbox input "false"
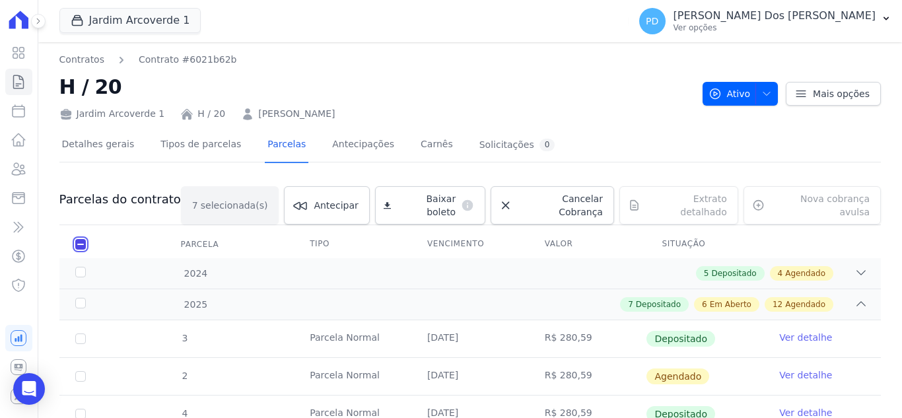
checkbox input "false"
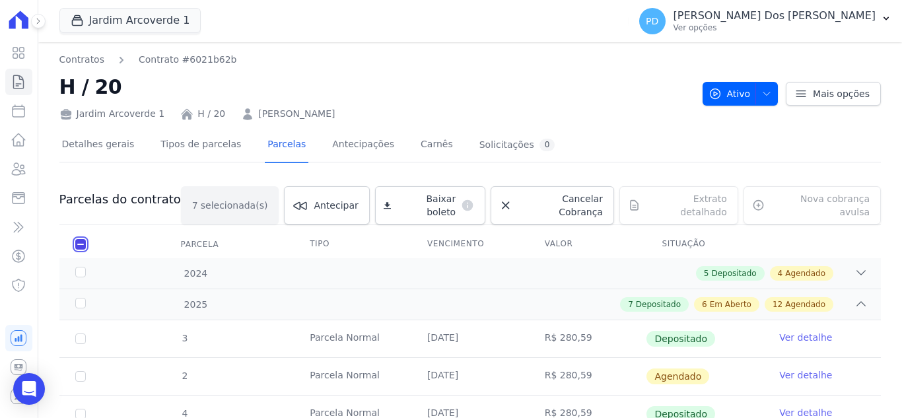
checkbox input "false"
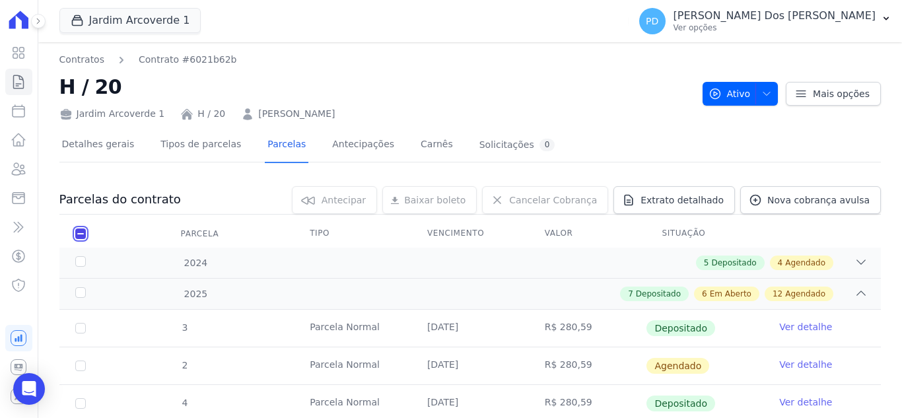
click at [81, 231] on input "checkbox" at bounding box center [80, 233] width 11 height 11
checkbox input "true"
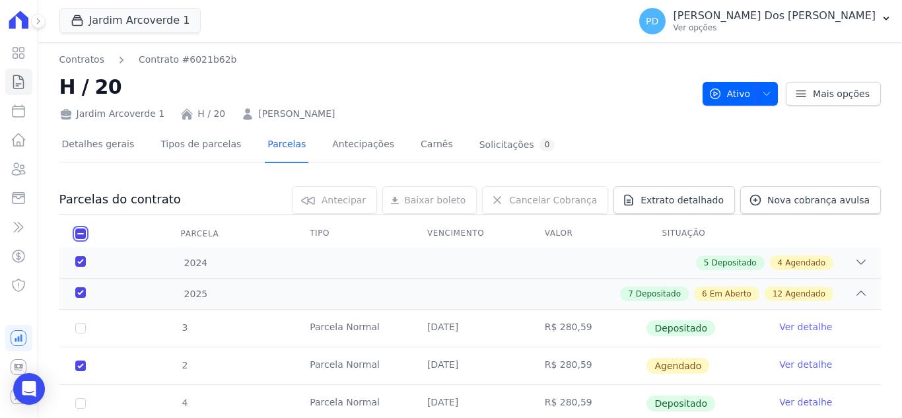
checkbox input "true"
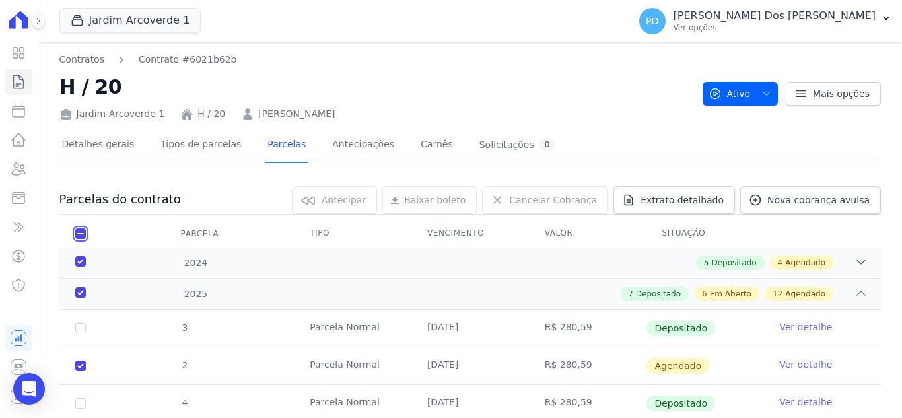
checkbox input "true"
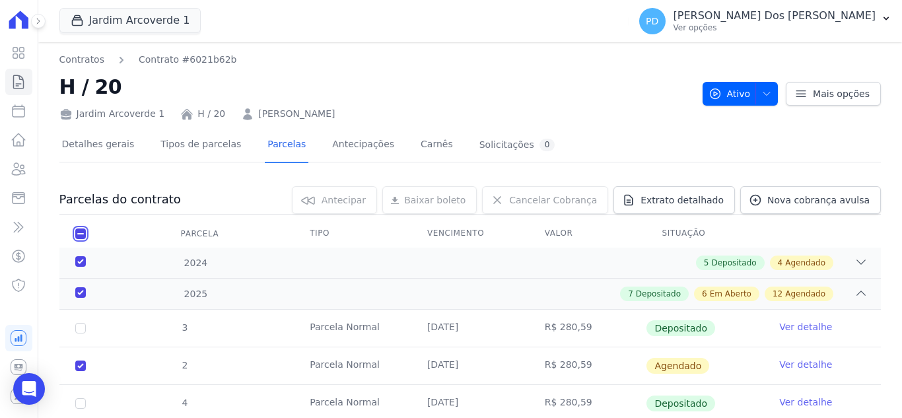
checkbox input "true"
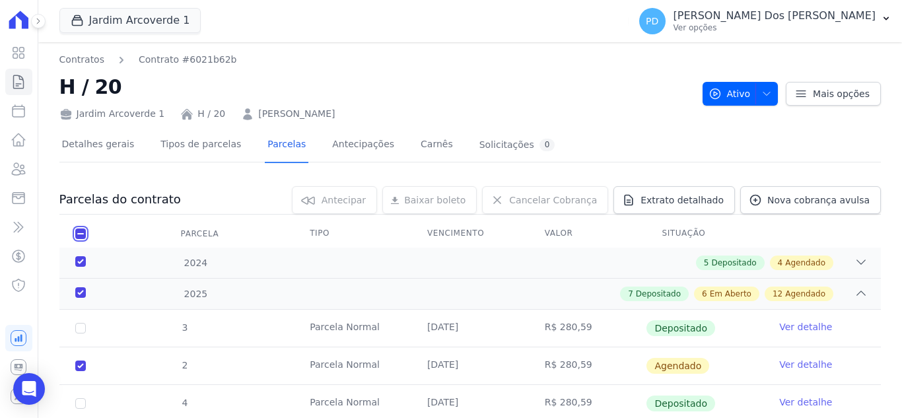
checkbox input "true"
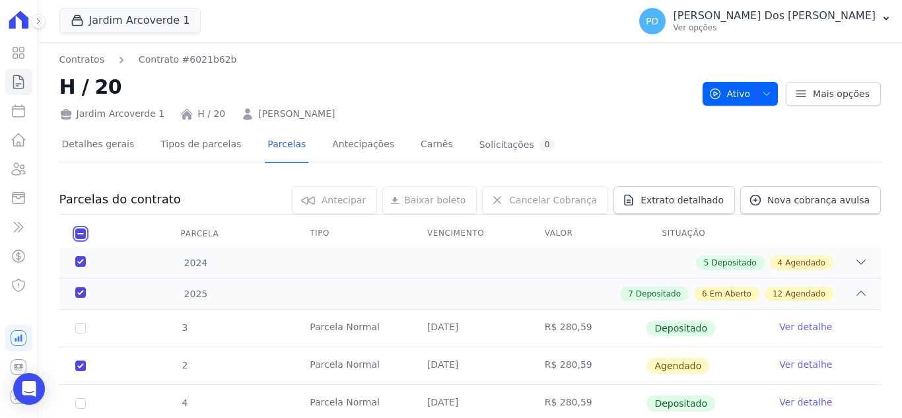
checkbox input "true"
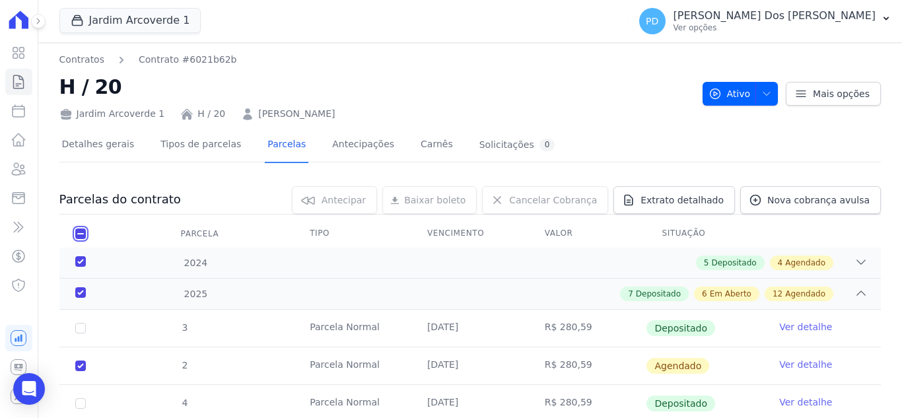
checkbox input "true"
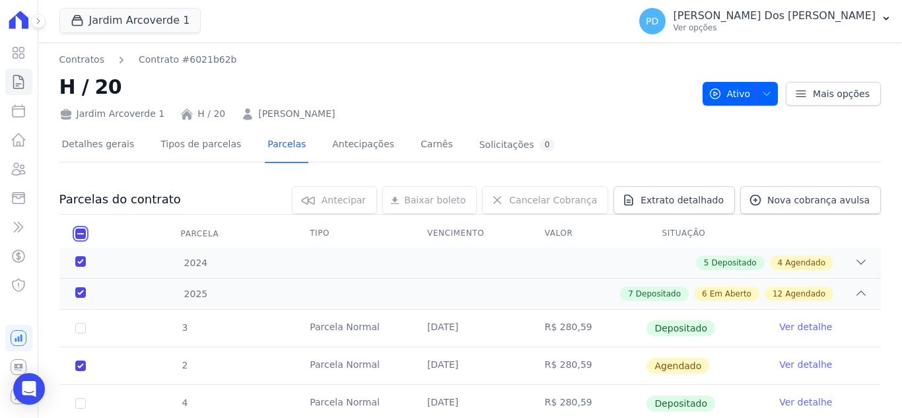
checkbox input "true"
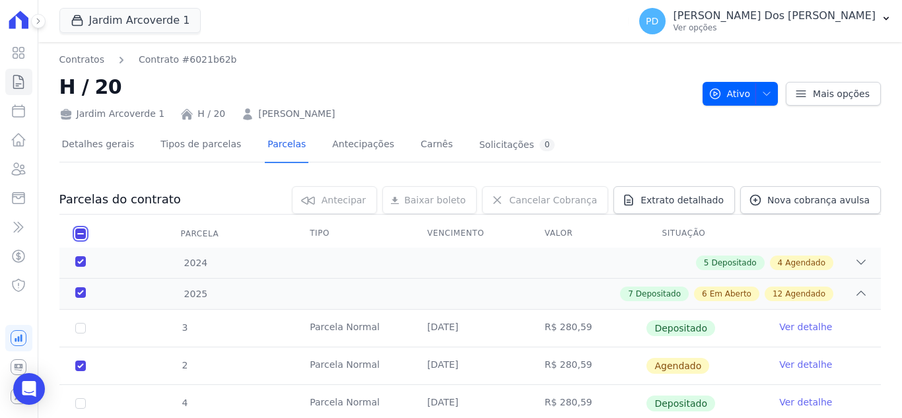
checkbox input "true"
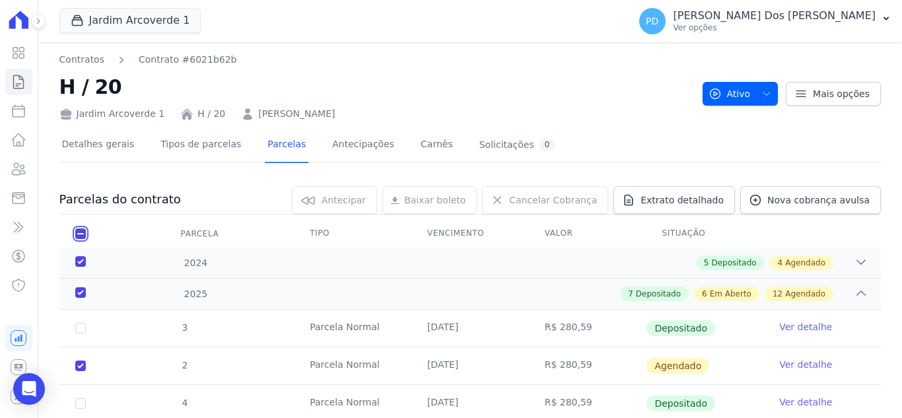
checkbox input "true"
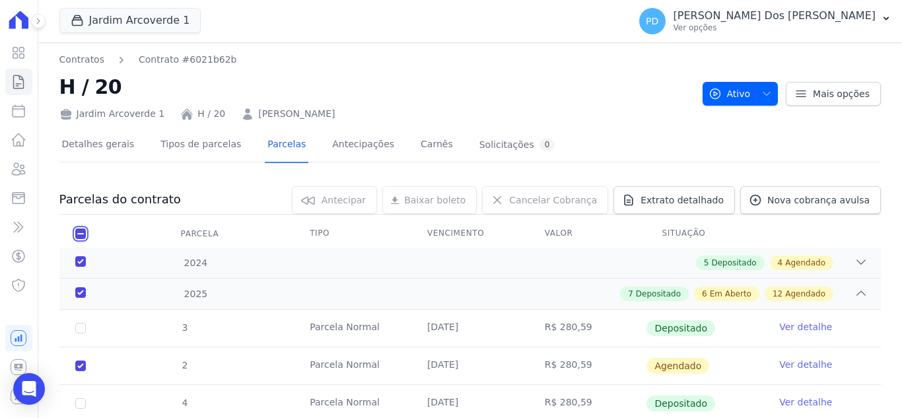
checkbox input "true"
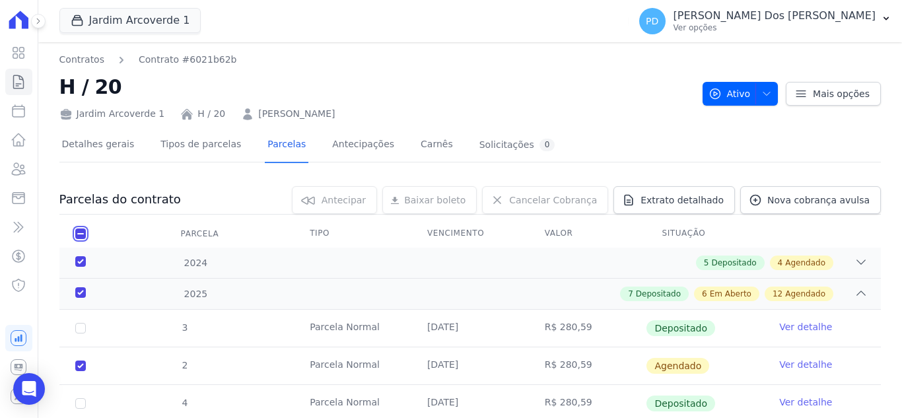
checkbox input "true"
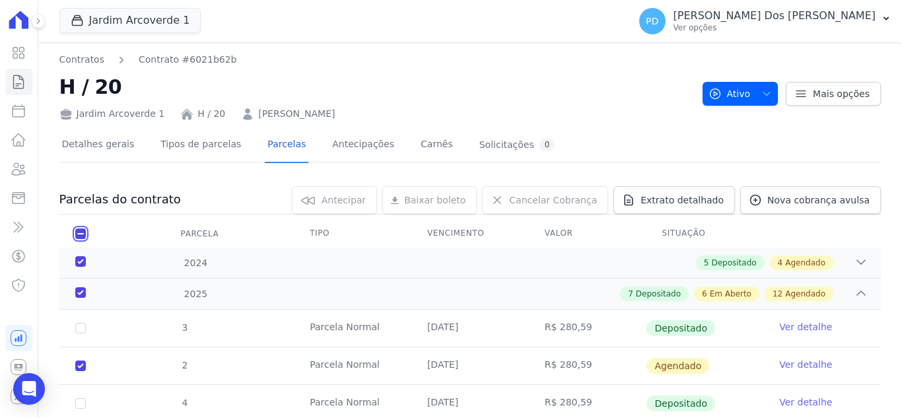
checkbox input "true"
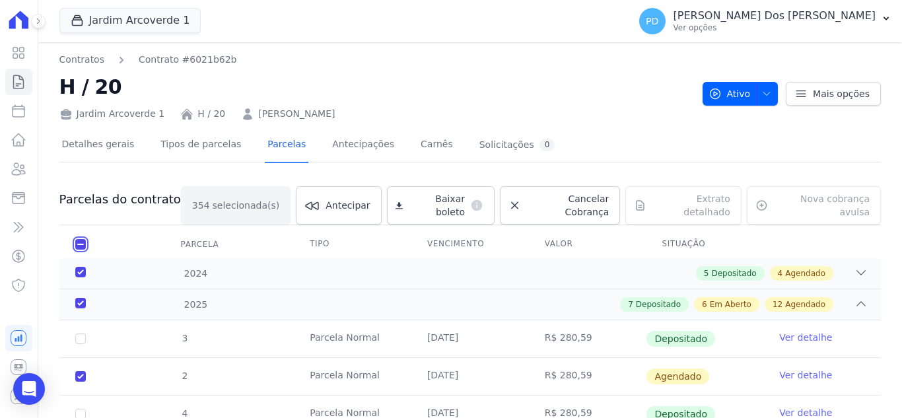
click at [83, 239] on input "checkbox" at bounding box center [80, 244] width 11 height 11
checkbox input "false"
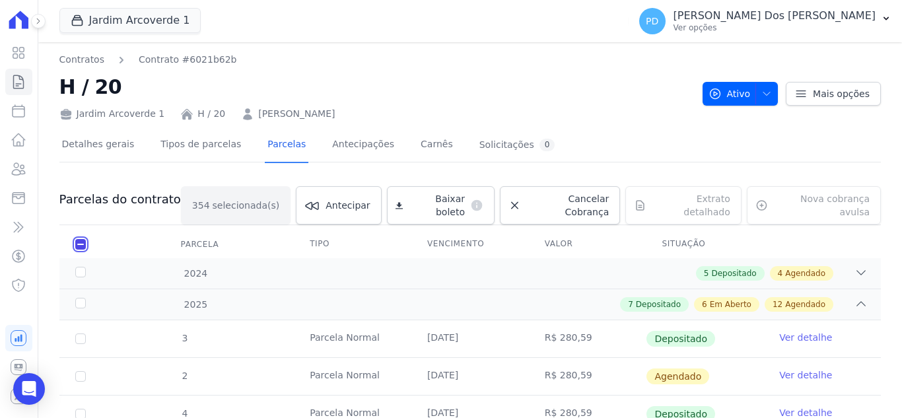
checkbox input "false"
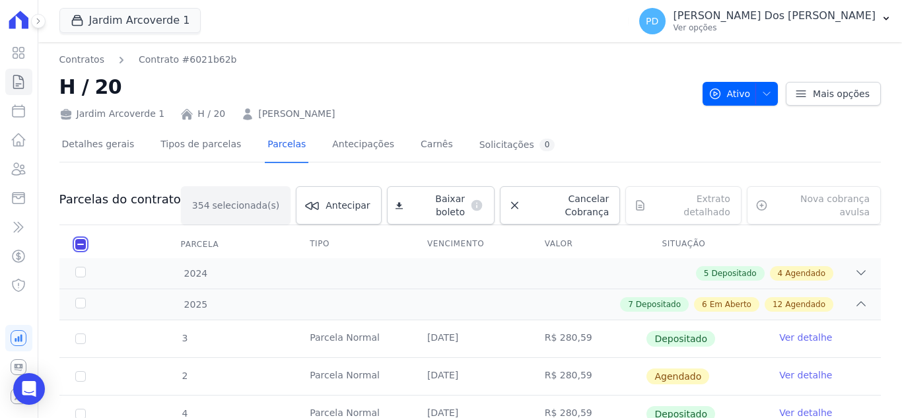
checkbox input "false"
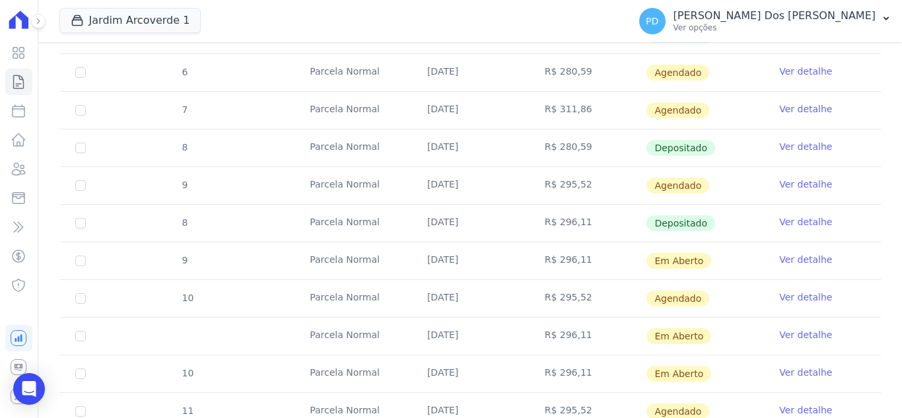
scroll to position [660, 0]
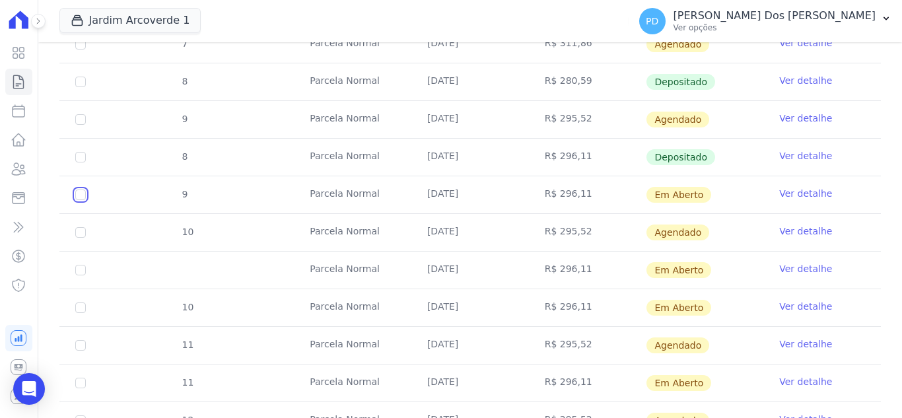
click at [81, 195] on input "checkbox" at bounding box center [80, 195] width 11 height 11
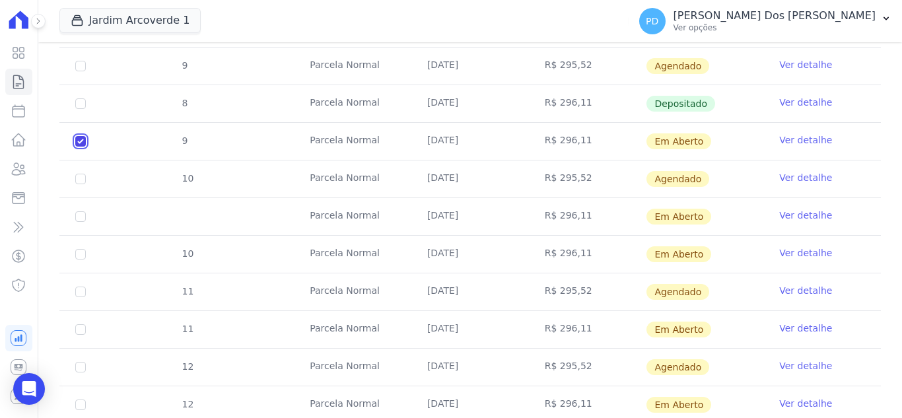
scroll to position [726, 0]
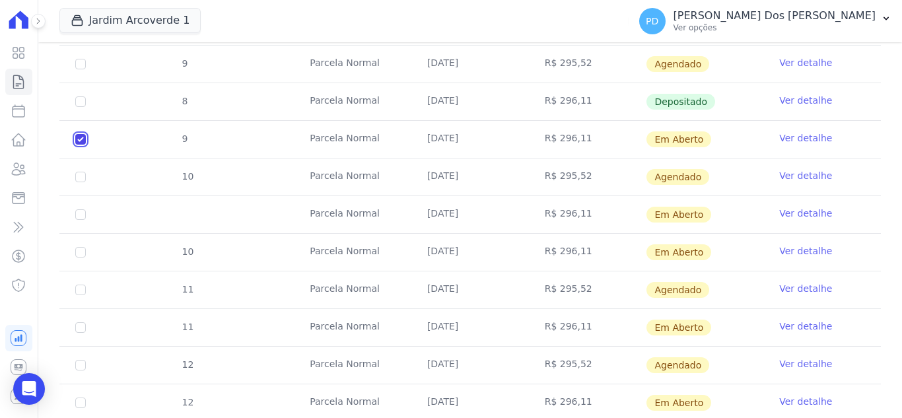
click at [76, 134] on input "checkbox" at bounding box center [80, 139] width 11 height 11
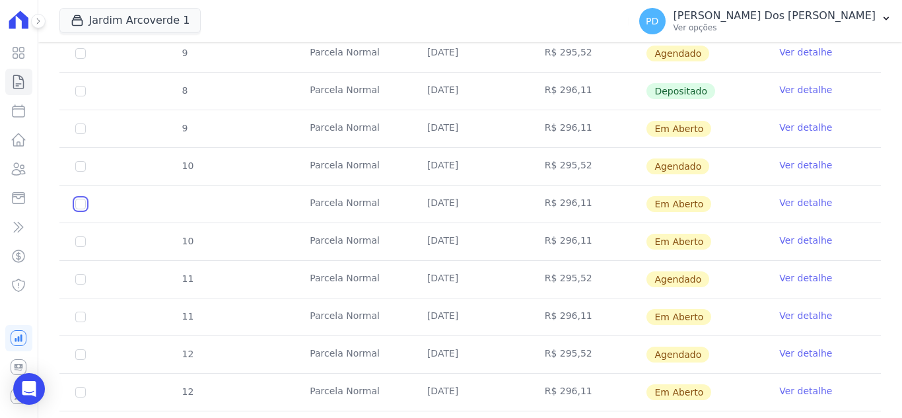
click at [78, 134] on input "checkbox" at bounding box center [80, 128] width 11 height 11
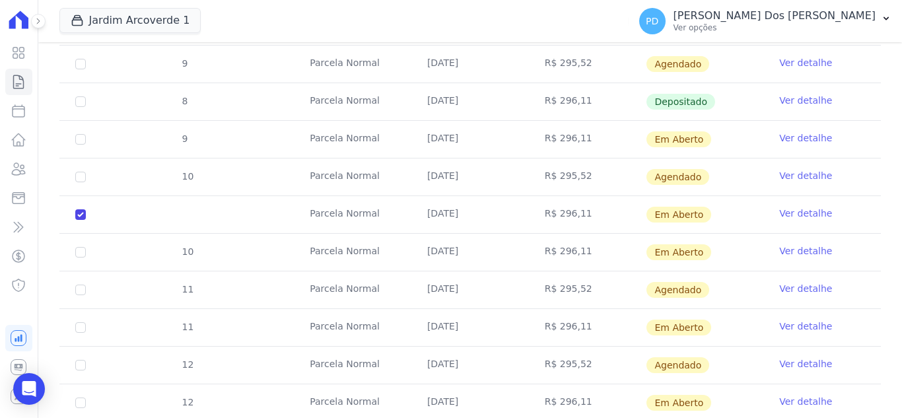
click at [79, 248] on td "10" at bounding box center [80, 252] width 42 height 37
click at [79, 145] on input "checkbox" at bounding box center [80, 139] width 11 height 11
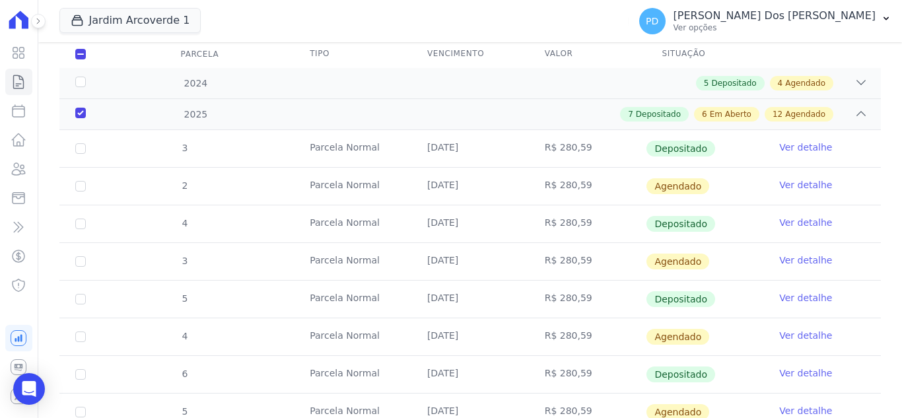
scroll to position [0, 0]
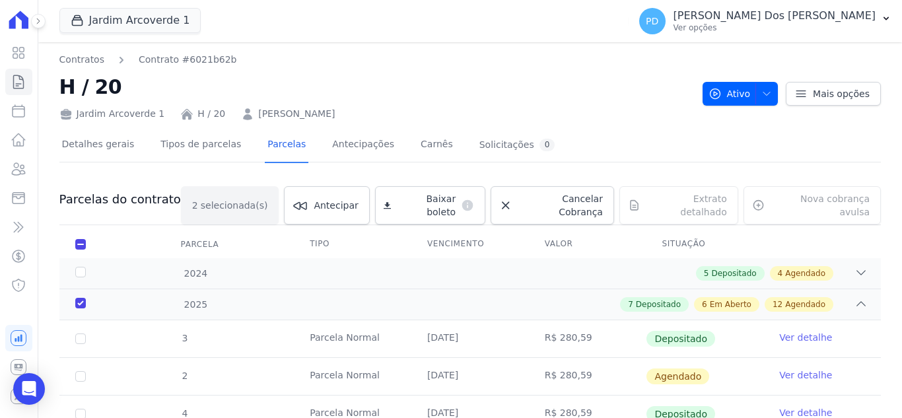
click at [432, 199] on div "Baixar boleto default" at bounding box center [430, 205] width 110 height 38
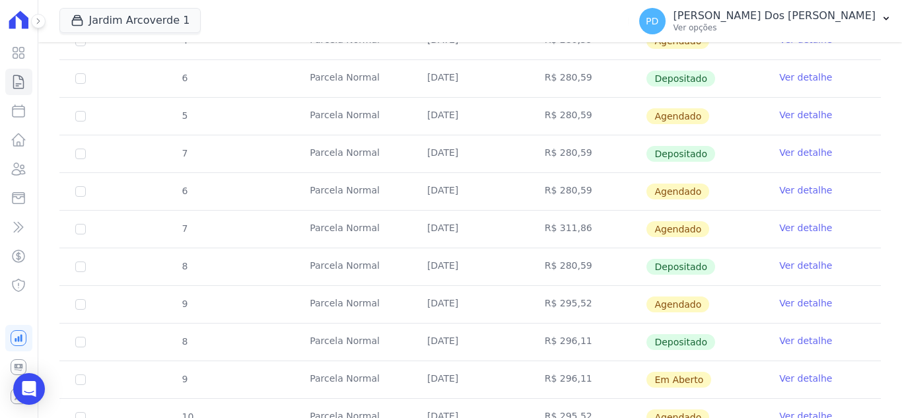
scroll to position [726, 0]
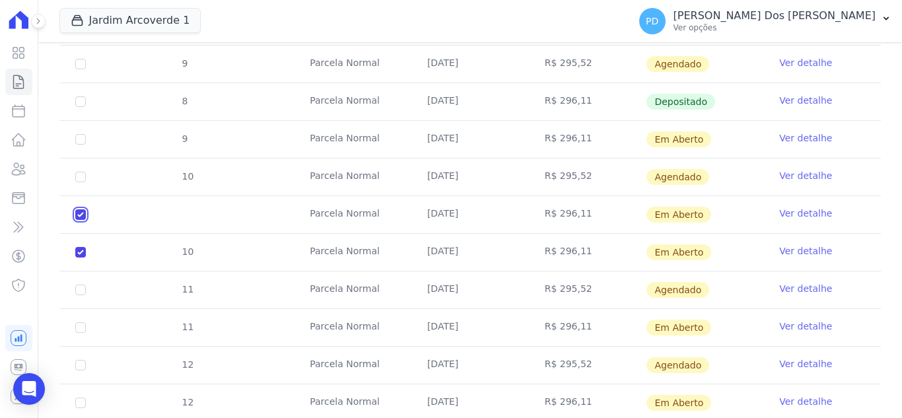
click at [85, 145] on input "checkbox" at bounding box center [80, 139] width 11 height 11
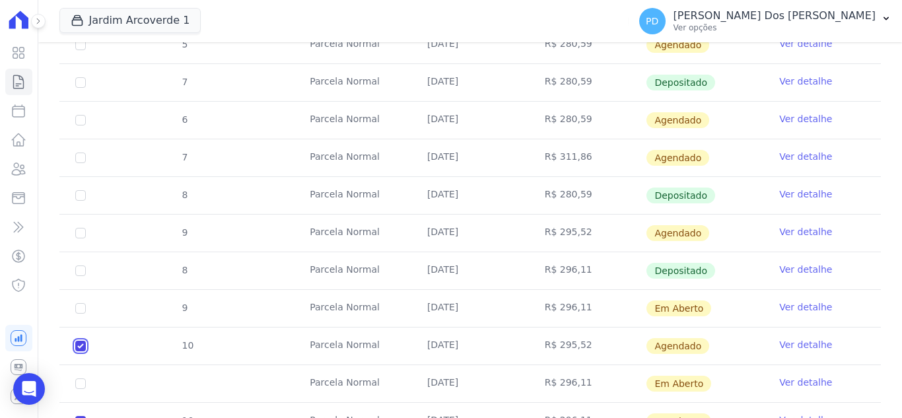
scroll to position [792, 0]
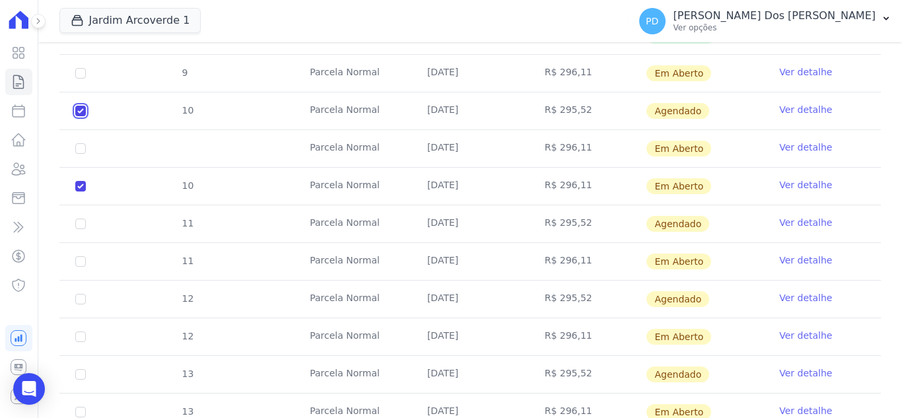
click at [83, 79] on input "checkbox" at bounding box center [80, 73] width 11 height 11
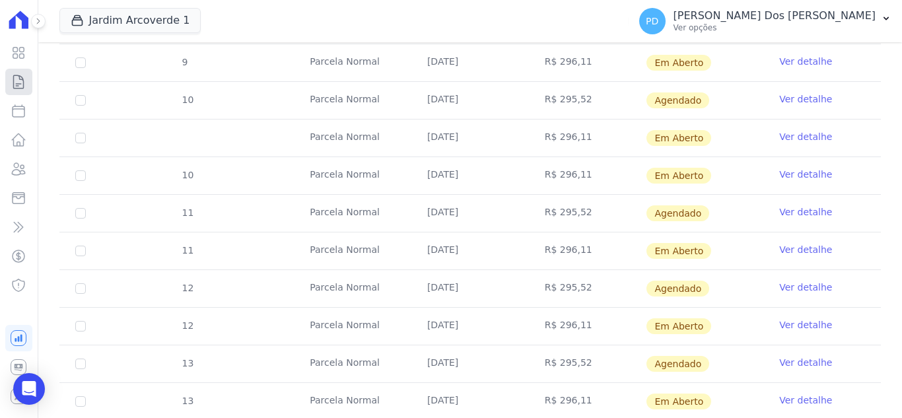
click at [14, 79] on icon at bounding box center [19, 81] width 10 height 13
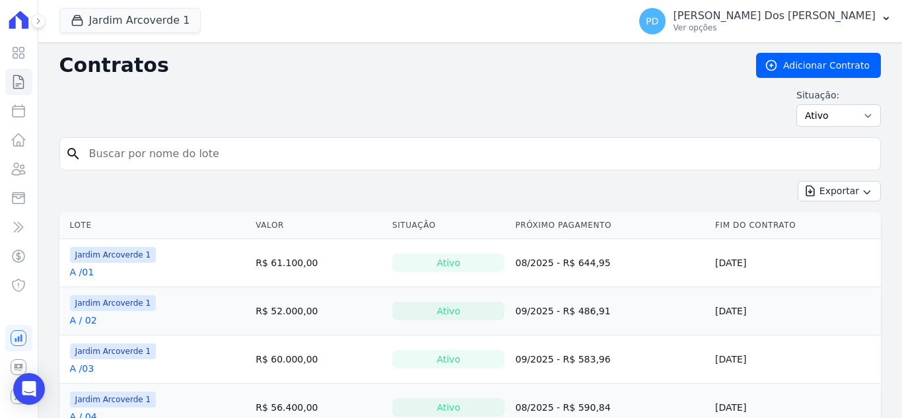
click at [134, 147] on input "search" at bounding box center [478, 154] width 794 height 26
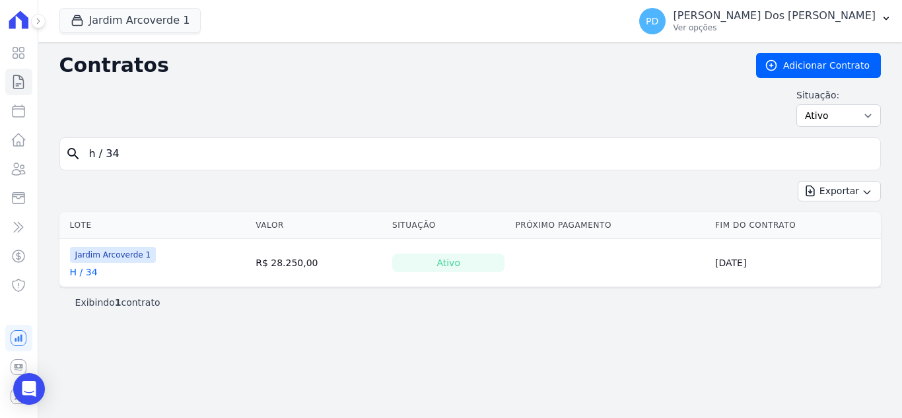
click at [94, 275] on link "H / 34" at bounding box center [84, 271] width 28 height 13
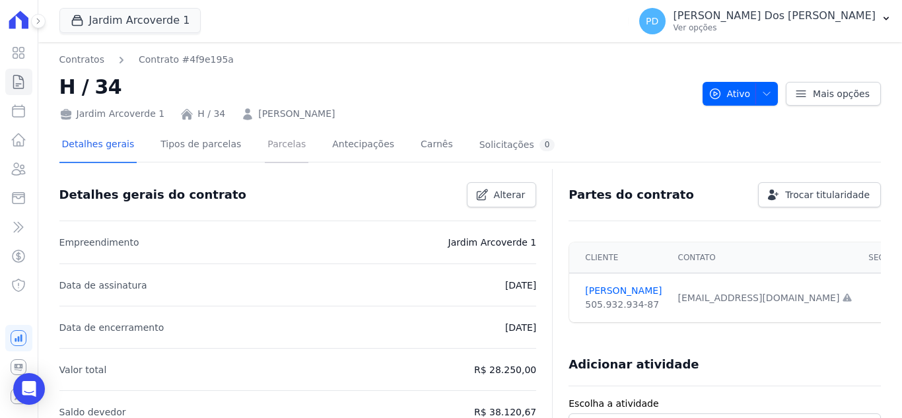
click at [277, 139] on link "Parcelas" at bounding box center [287, 145] width 44 height 35
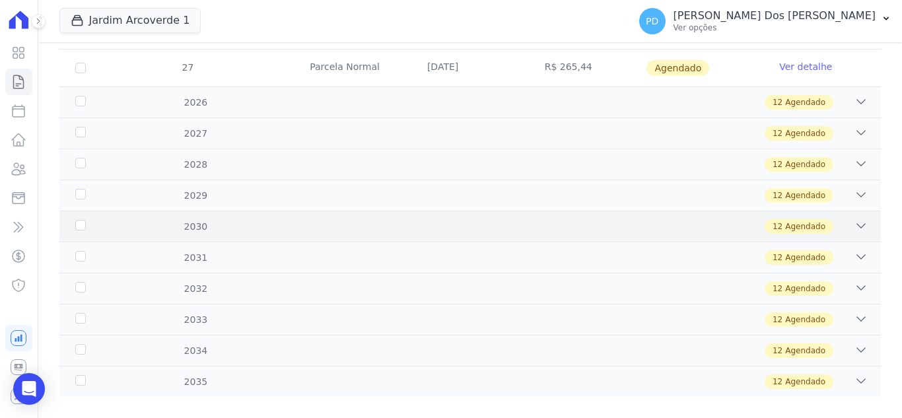
scroll to position [1492, 0]
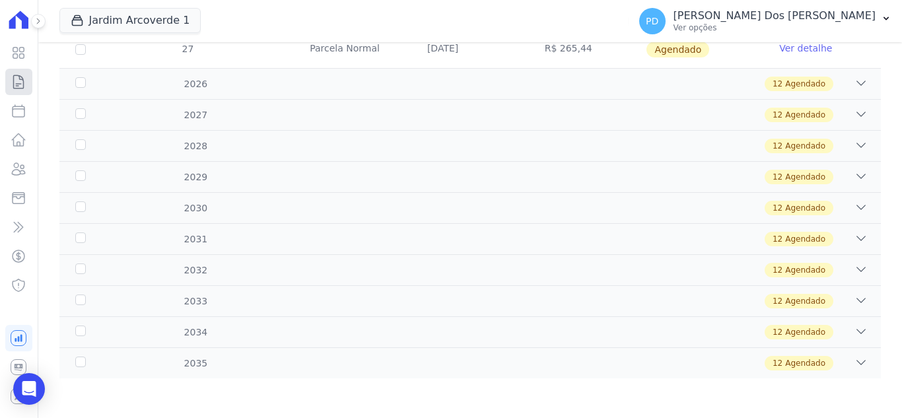
click at [15, 79] on icon at bounding box center [19, 82] width 16 height 16
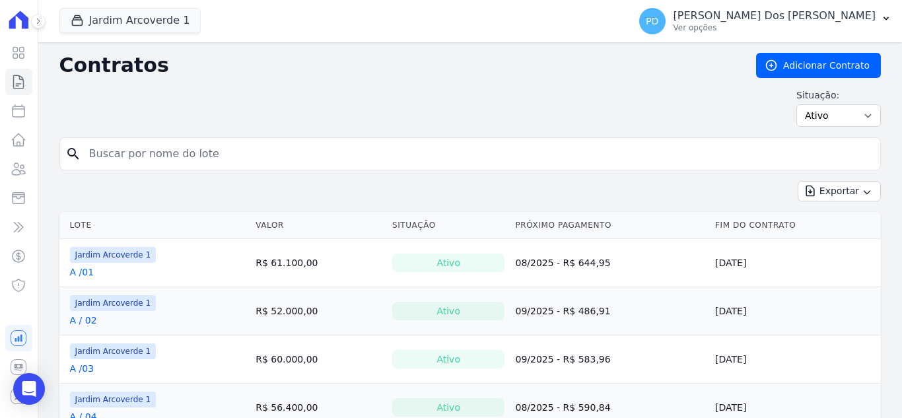
click at [129, 151] on input "search" at bounding box center [478, 154] width 794 height 26
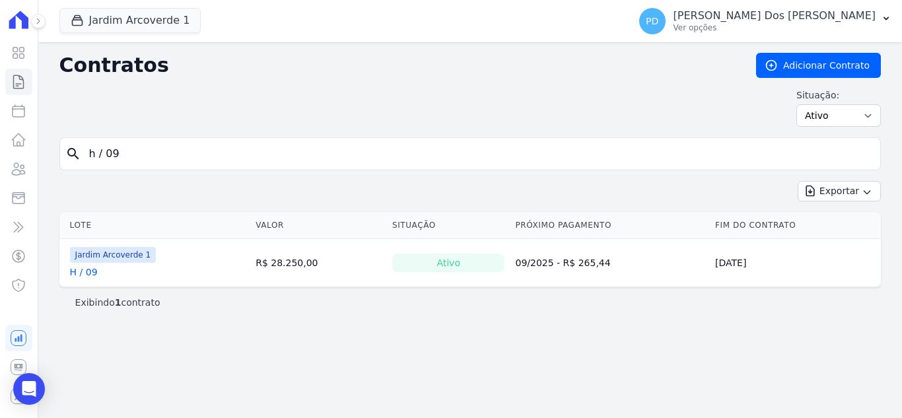
click at [85, 272] on link "H / 09" at bounding box center [84, 271] width 28 height 13
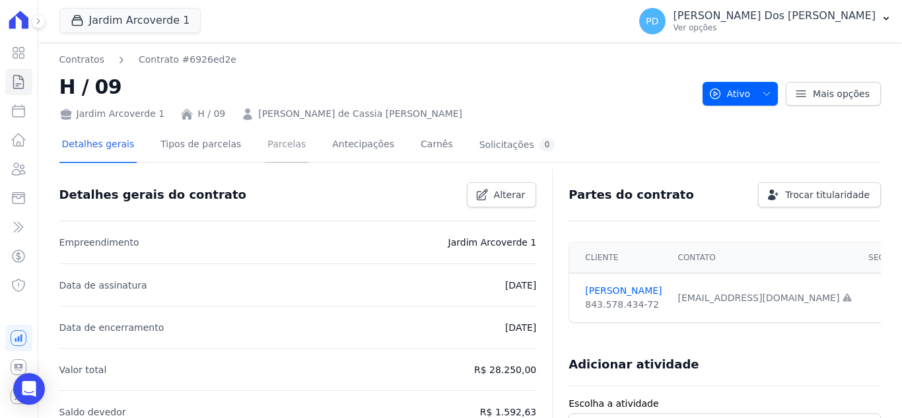
click at [265, 153] on link "Parcelas" at bounding box center [287, 145] width 44 height 35
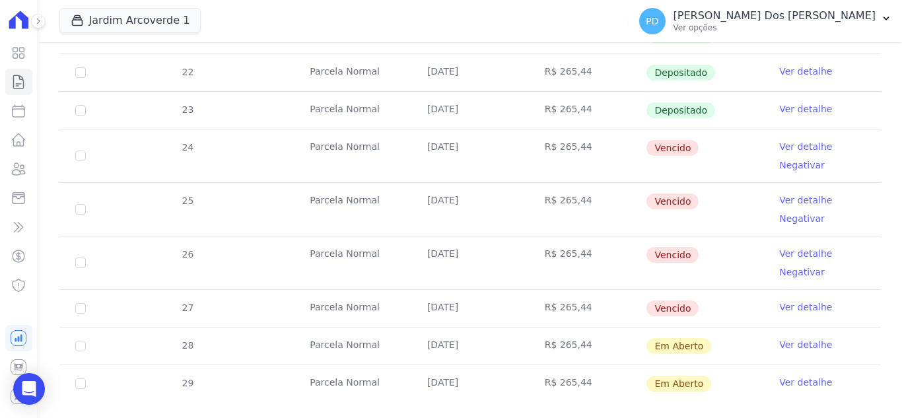
scroll to position [386, 0]
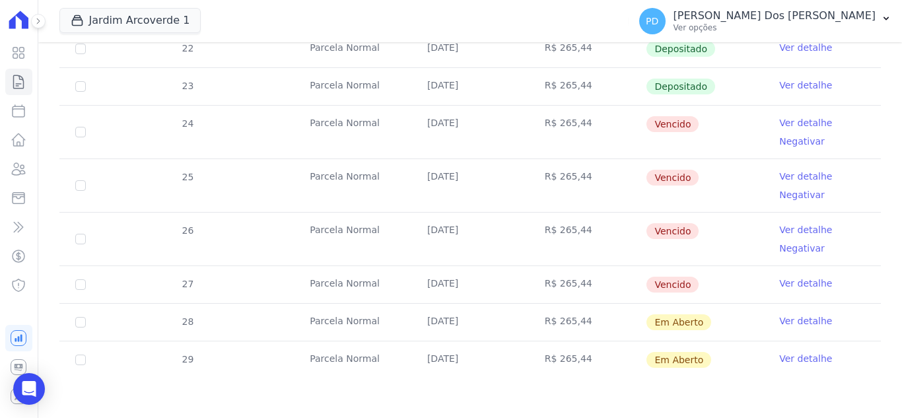
click at [783, 87] on link "Ver detalhe" at bounding box center [805, 85] width 53 height 13
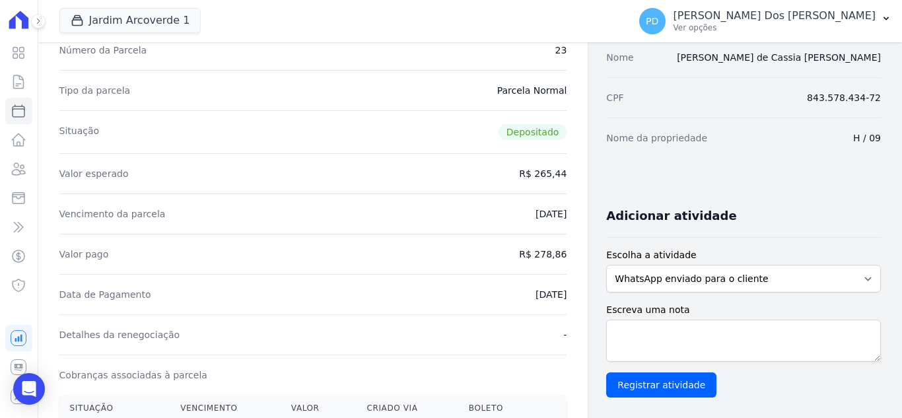
scroll to position [462, 0]
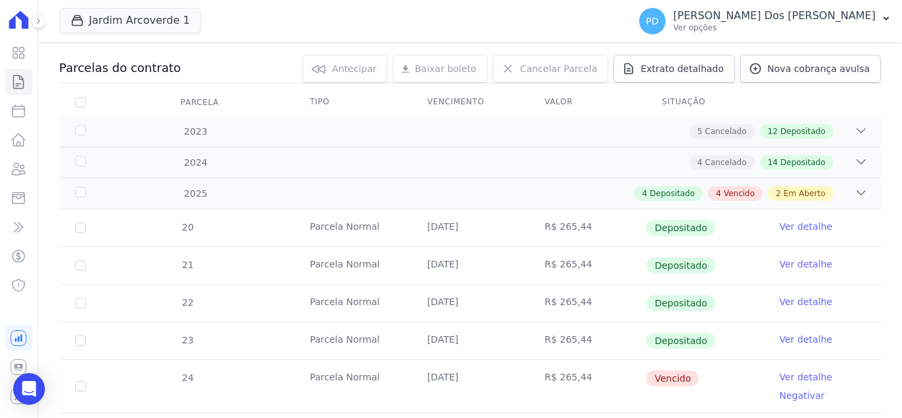
scroll to position [122, 0]
